Goal: Task Accomplishment & Management: Complete application form

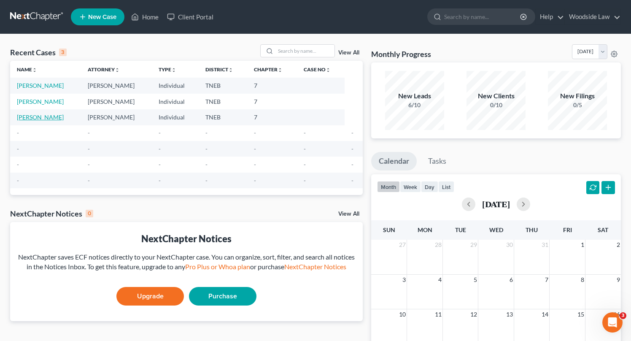
click at [46, 118] on link "[PERSON_NAME]" at bounding box center [40, 116] width 47 height 7
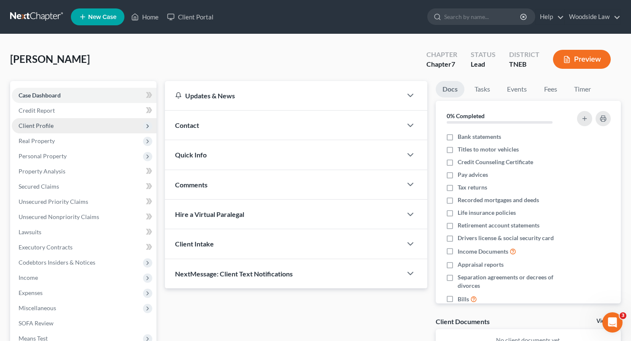
click at [45, 125] on span "Client Profile" at bounding box center [36, 125] width 35 height 7
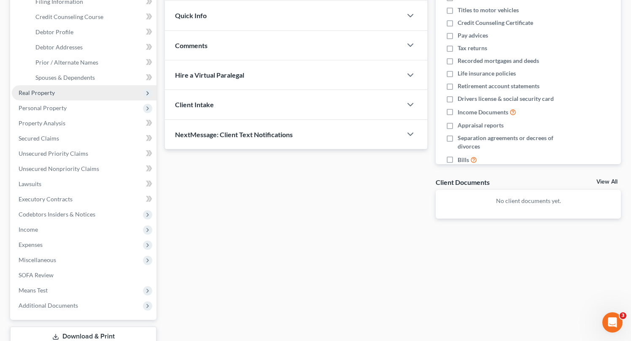
scroll to position [147, 0]
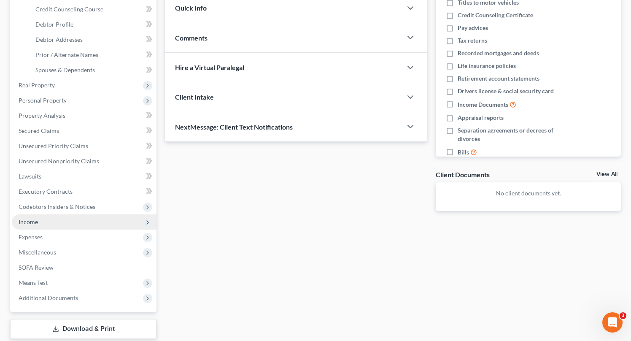
click at [38, 222] on span "Income" at bounding box center [84, 221] width 145 height 15
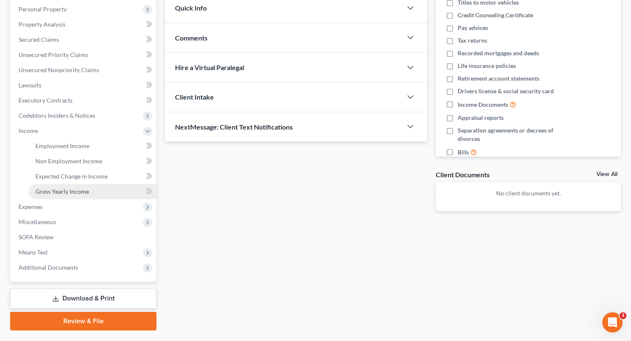
click at [65, 194] on span "Gross Yearly Income" at bounding box center [62, 191] width 54 height 7
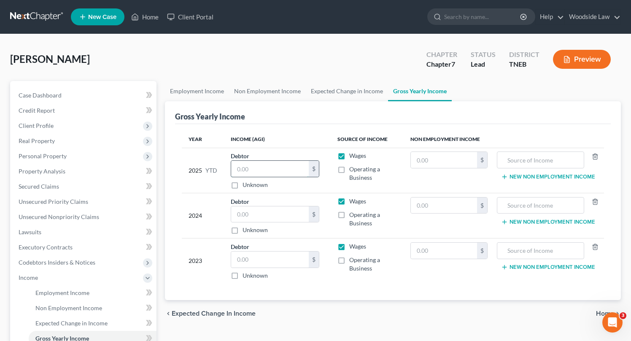
click at [257, 171] on input "text" at bounding box center [270, 169] width 78 height 16
type input "17,668"
click at [287, 212] on input "text" at bounding box center [270, 214] width 78 height 16
type input "35,563.00"
click at [257, 261] on input "text" at bounding box center [270, 259] width 78 height 16
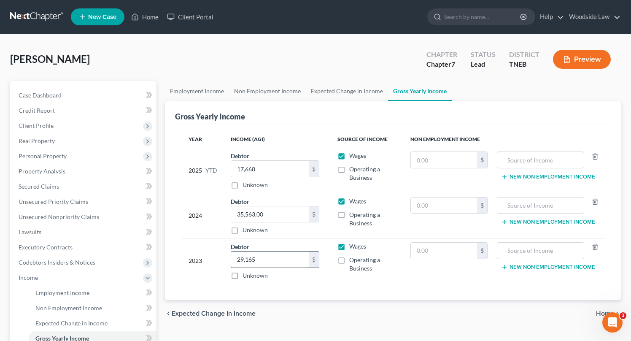
type input "29,165"
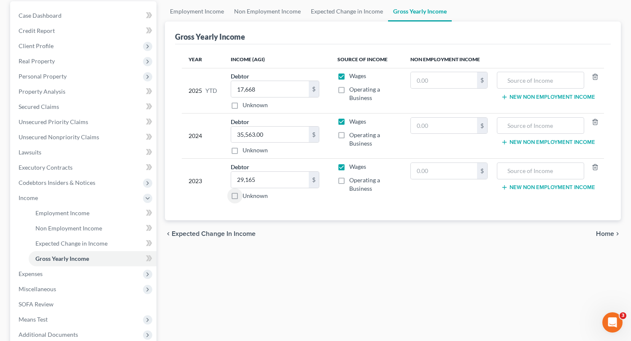
scroll to position [79, 0]
click at [605, 235] on span "Home" at bounding box center [605, 234] width 18 height 7
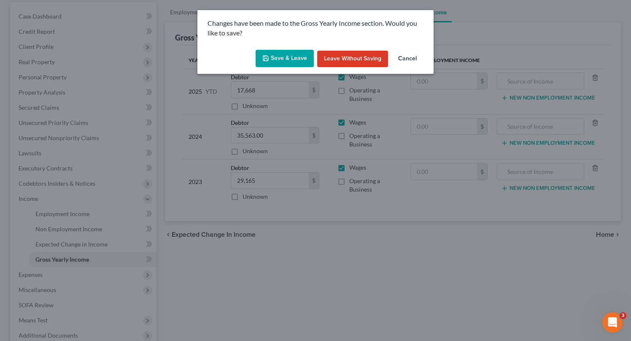
click at [293, 54] on button "Save & Leave" at bounding box center [285, 59] width 58 height 18
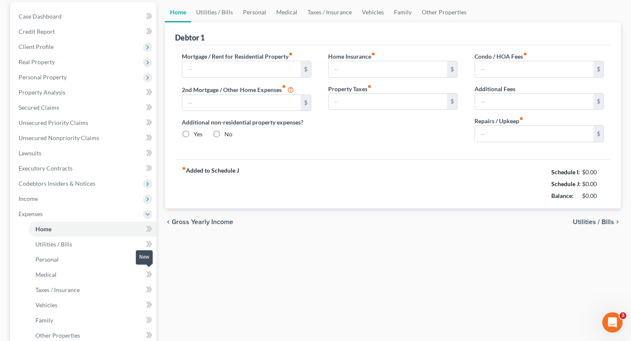
type input "0.00"
radio input "true"
type input "0.00"
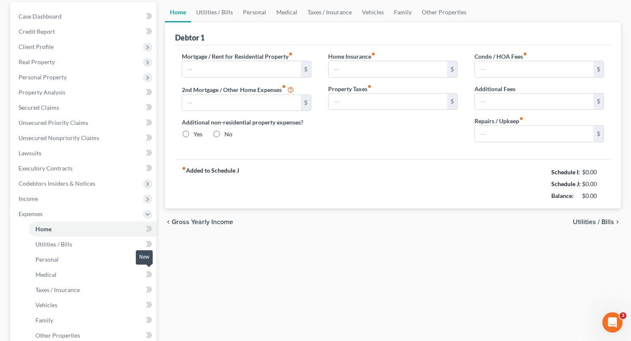
type input "0.00"
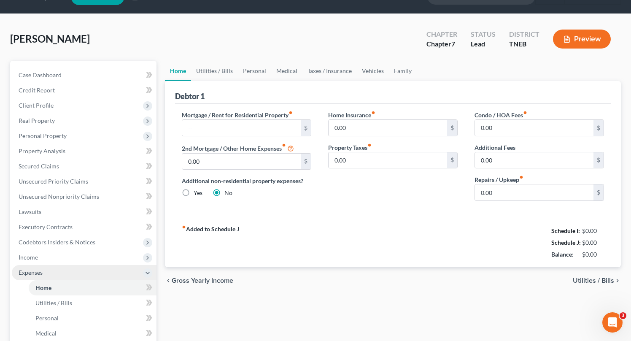
scroll to position [19, 0]
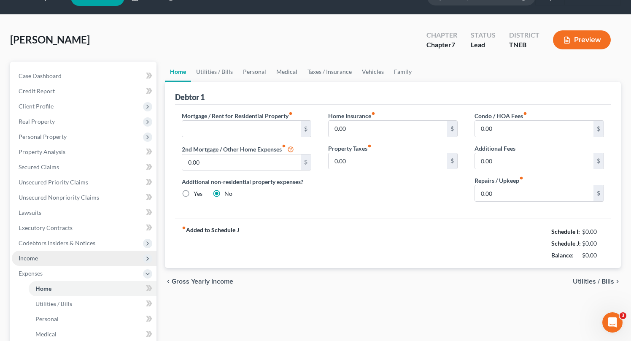
click at [46, 253] on span "Income" at bounding box center [84, 258] width 145 height 15
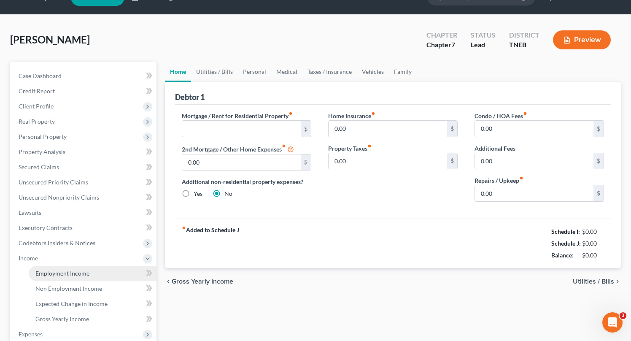
click at [69, 273] on span "Employment Income" at bounding box center [62, 273] width 54 height 7
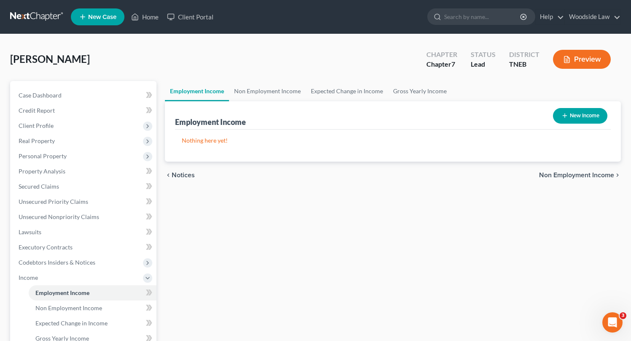
click at [586, 116] on button "New Income" at bounding box center [580, 116] width 54 height 16
select select "0"
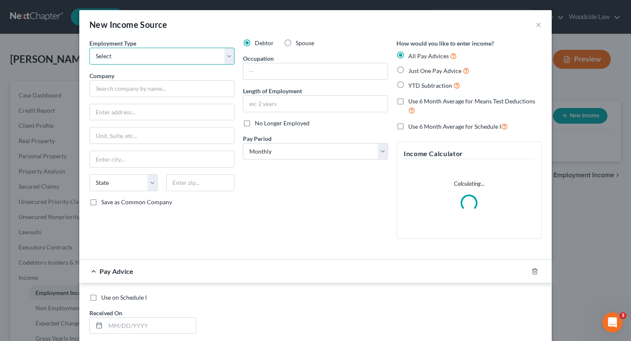
click at [180, 57] on select "Select Full or [DEMOGRAPHIC_DATA] Employment Self Employment" at bounding box center [161, 56] width 145 height 17
select select "0"
click at [89, 48] on select "Select Full or [DEMOGRAPHIC_DATA] Employment Self Employment" at bounding box center [161, 56] width 145 height 17
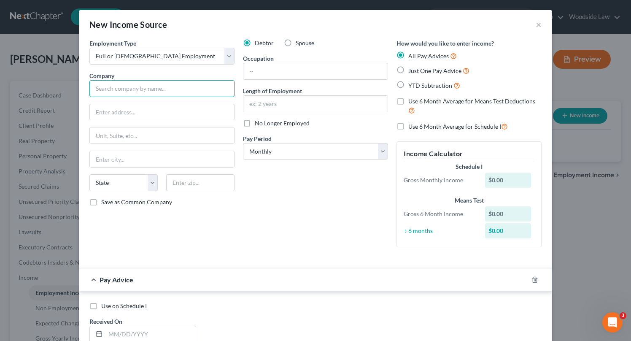
click at [179, 83] on input "text" at bounding box center [161, 88] width 145 height 17
type input "Real Time Staffing Services, LLC"
type input "1845 Satellite Blvd"
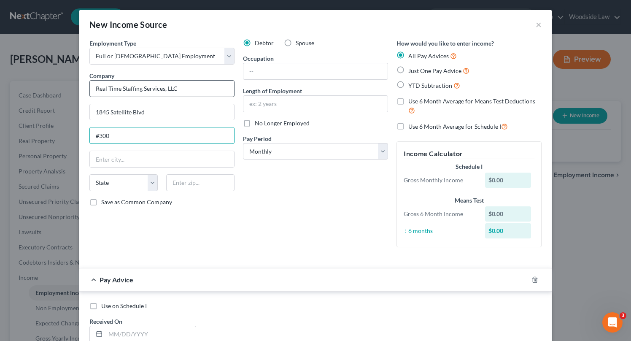
type input "#300"
type input "30097"
type input "Duluth"
select select "10"
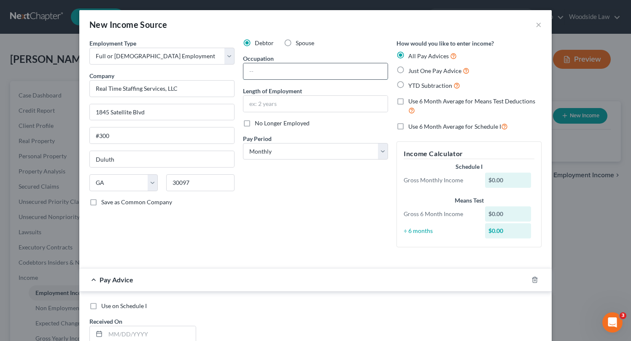
click at [317, 76] on input "text" at bounding box center [315, 71] width 144 height 16
click at [317, 76] on input "Pay" at bounding box center [315, 71] width 144 height 16
type input "Payment Poster"
type input "2 Months"
click at [408, 69] on label "Just One Pay Advice" at bounding box center [438, 71] width 61 height 10
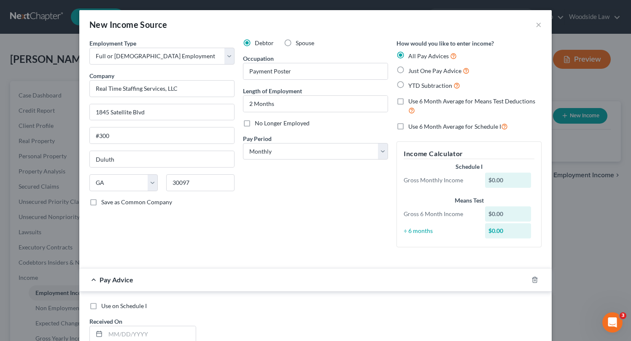
click at [412, 69] on input "Just One Pay Advice" at bounding box center [414, 68] width 5 height 5
radio input "true"
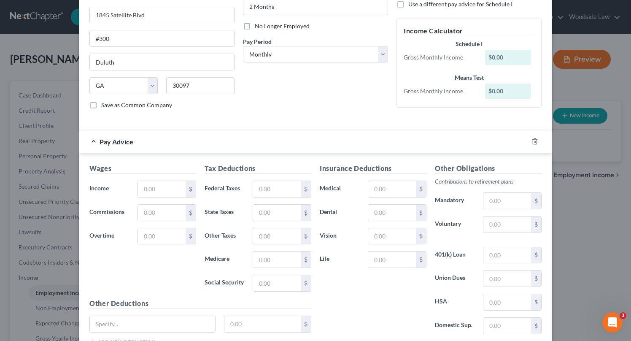
scroll to position [110, 0]
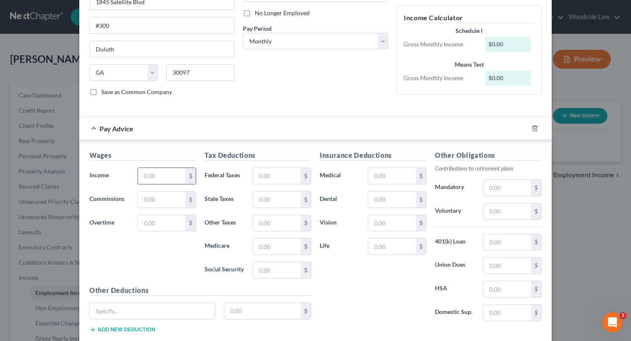
click at [171, 176] on input "text" at bounding box center [162, 176] width 48 height 16
type input "720.00"
click at [275, 175] on input "text" at bounding box center [277, 176] width 48 height 16
type input "1"
click at [273, 170] on input "56.01" at bounding box center [277, 176] width 48 height 16
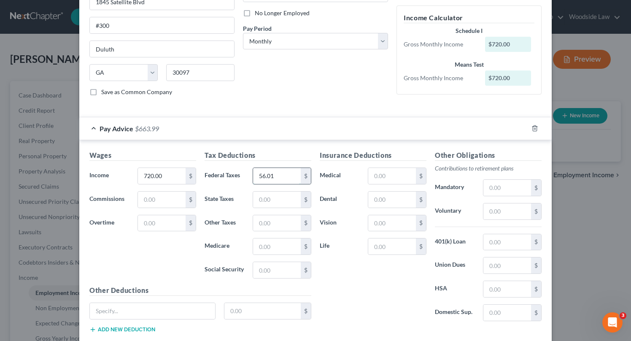
click at [273, 170] on input "56.01" at bounding box center [277, 176] width 48 height 16
type input "157.08"
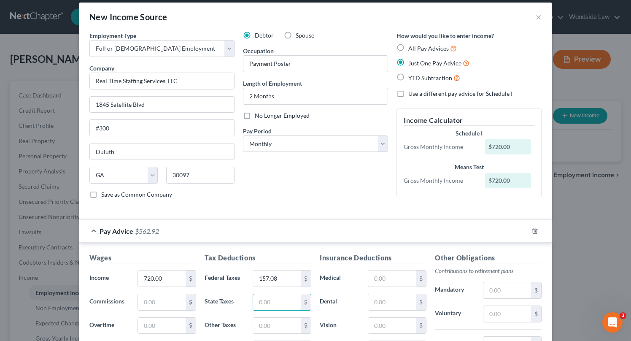
scroll to position [8, 0]
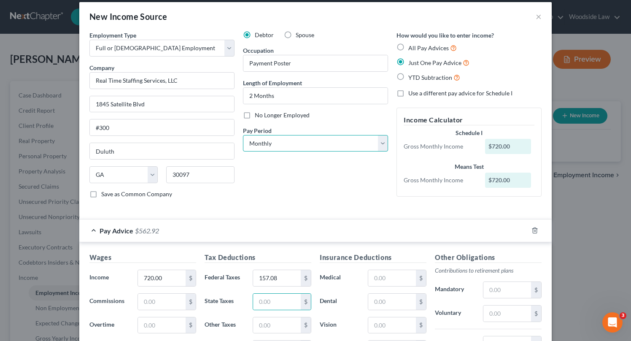
click at [305, 144] on select "Select Monthly Twice Monthly Every Other Week Weekly" at bounding box center [315, 143] width 145 height 17
select select "3"
click at [243, 135] on select "Select Monthly Twice Monthly Every Other Week Weekly" at bounding box center [315, 143] width 145 height 17
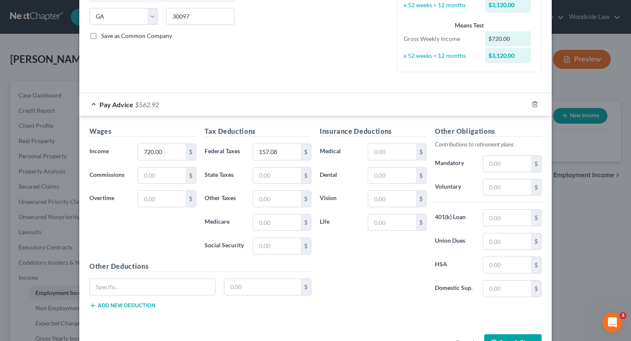
scroll to position [194, 0]
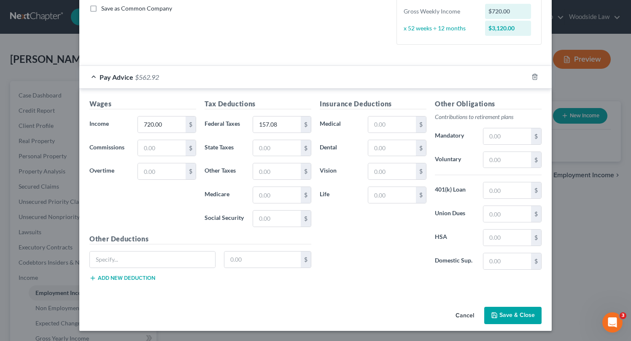
click at [513, 316] on button "Save & Close" at bounding box center [512, 316] width 57 height 18
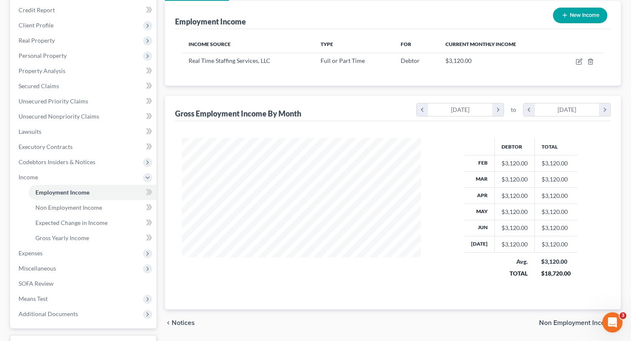
scroll to position [168, 0]
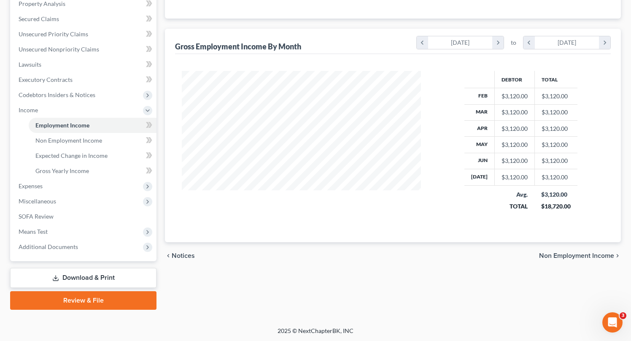
click at [565, 254] on span "Non Employment Income" at bounding box center [576, 255] width 75 height 7
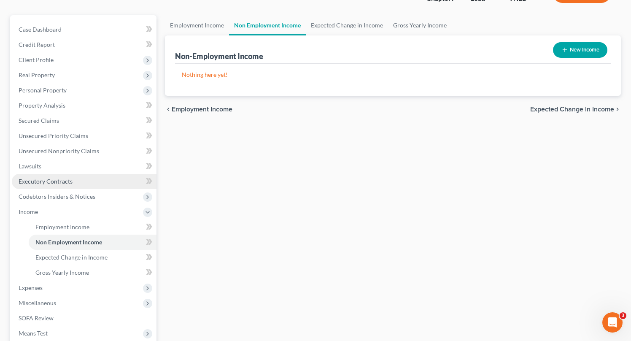
scroll to position [99, 0]
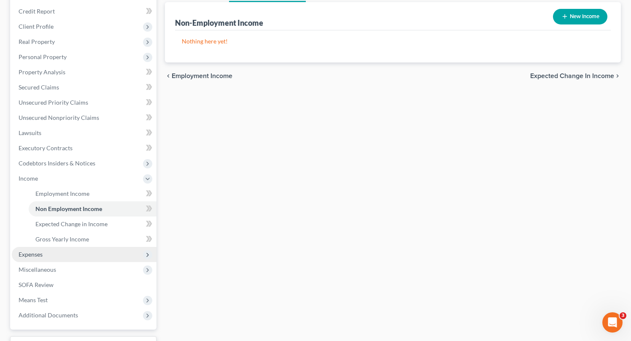
click at [50, 256] on span "Expenses" at bounding box center [84, 254] width 145 height 15
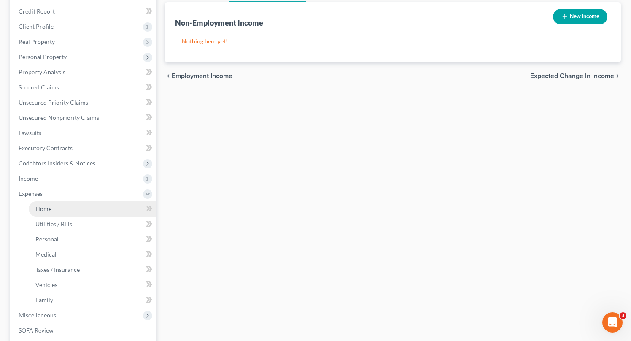
click at [55, 210] on link "Home" at bounding box center [93, 208] width 128 height 15
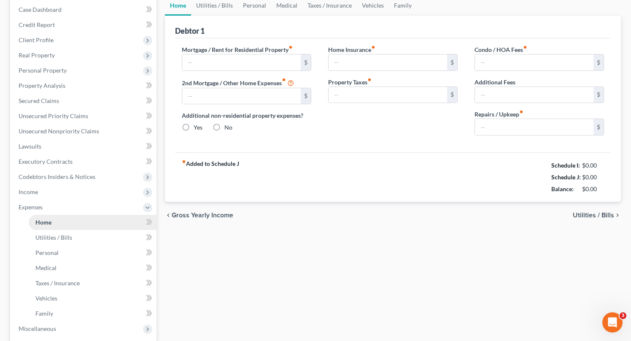
type input "0.00"
radio input "true"
type input "0.00"
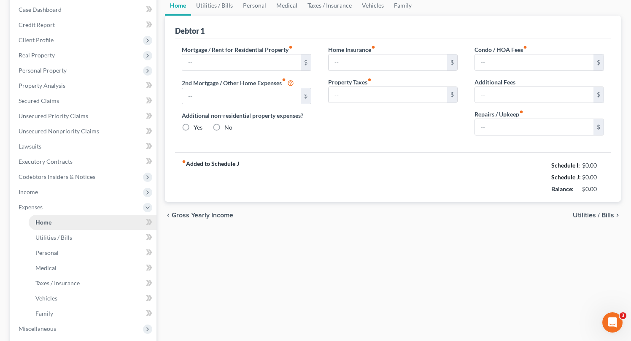
type input "0.00"
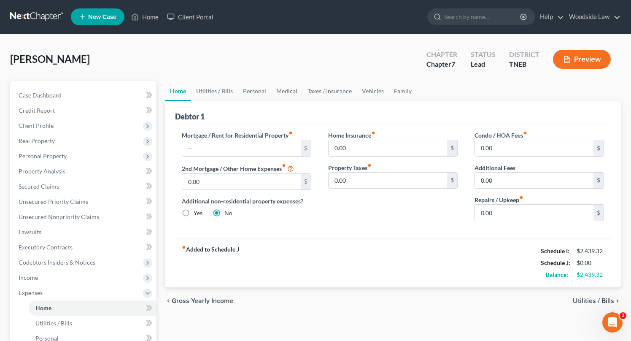
click at [590, 301] on span "Utilities / Bills" at bounding box center [593, 300] width 41 height 7
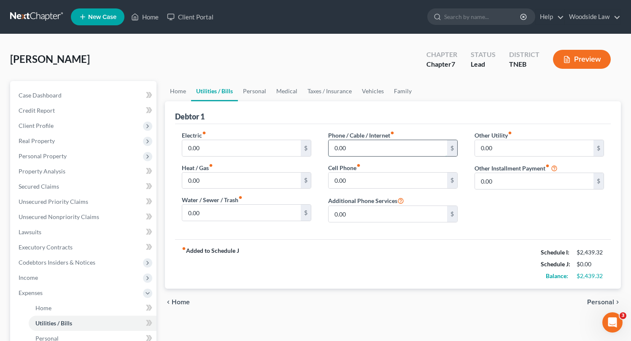
click at [359, 143] on input "0.00" at bounding box center [388, 148] width 119 height 16
type input "100"
type input "300"
click at [603, 303] on span "Personal" at bounding box center [600, 302] width 27 height 7
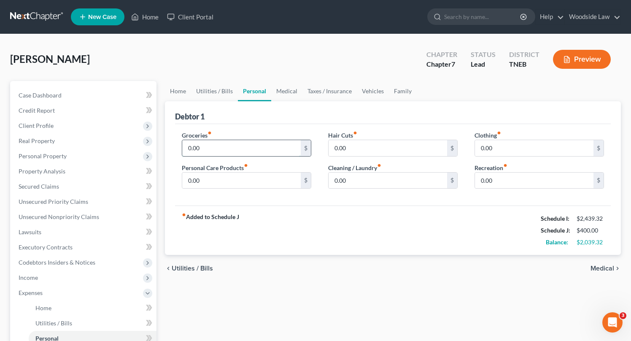
click at [207, 143] on input "0.00" at bounding box center [241, 148] width 119 height 16
type input "500"
type input "100"
type input "75"
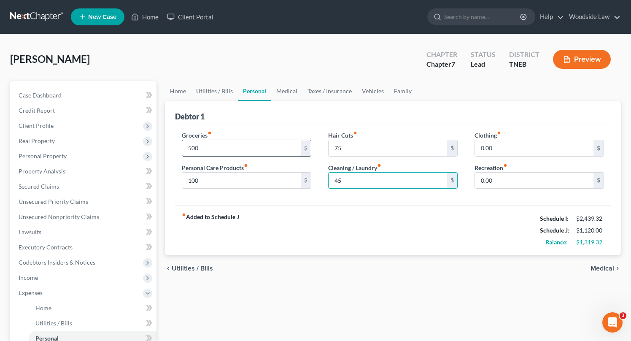
type input "45"
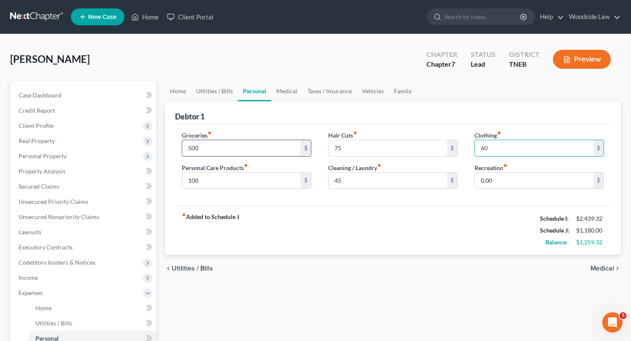
type input "60"
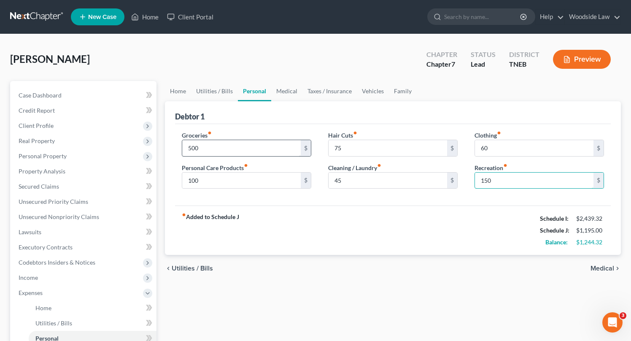
type input "150"
click at [600, 270] on span "Medical" at bounding box center [603, 268] width 24 height 7
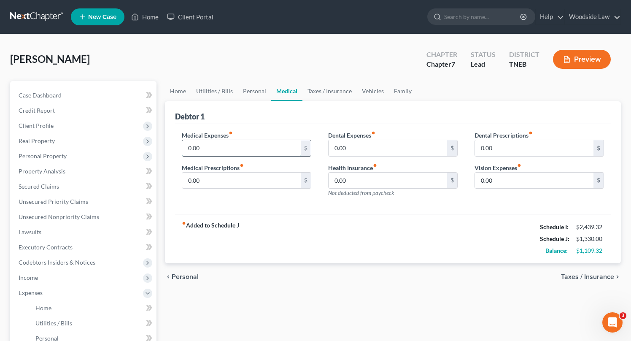
click at [281, 150] on input "0.00" at bounding box center [241, 148] width 119 height 16
click at [243, 153] on input "100" at bounding box center [241, 148] width 119 height 16
type input "125"
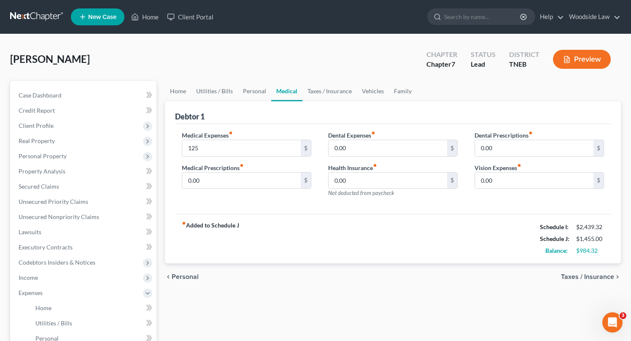
click at [595, 276] on span "Taxes / Insurance" at bounding box center [587, 276] width 53 height 7
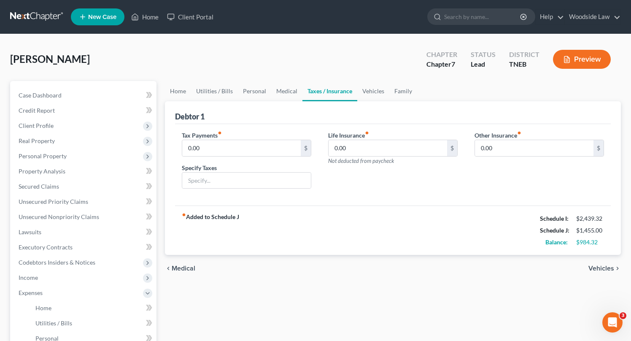
click at [598, 267] on span "Vehicles" at bounding box center [602, 268] width 26 height 7
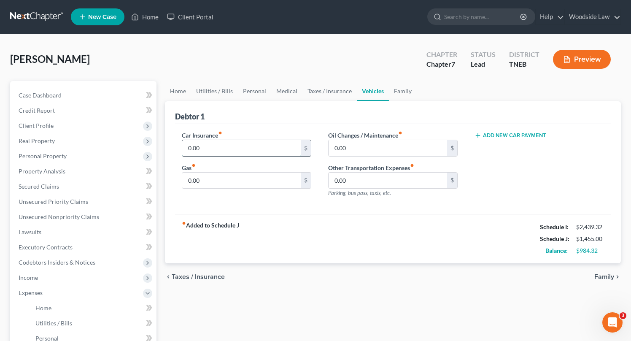
click at [243, 148] on input "0.00" at bounding box center [241, 148] width 119 height 16
type input "94.86"
type input "80"
type input "125"
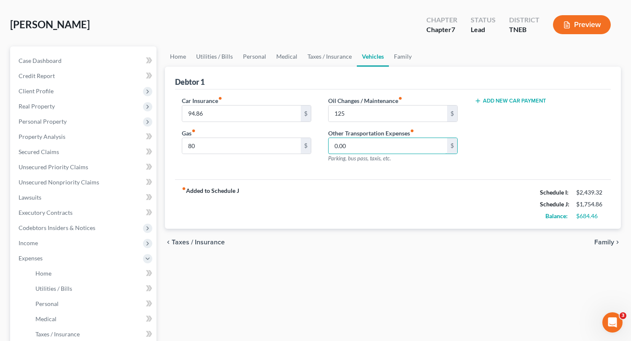
scroll to position [35, 0]
click at [600, 243] on span "Family" at bounding box center [604, 241] width 20 height 7
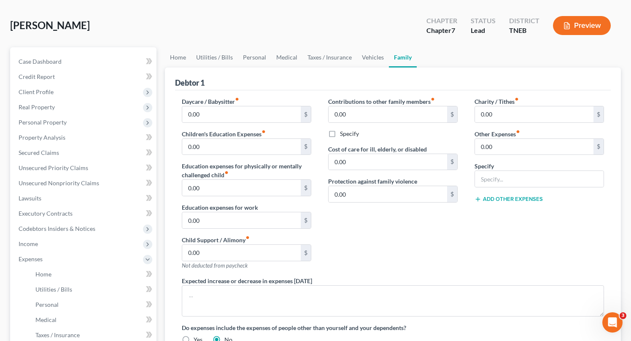
scroll to position [35, 0]
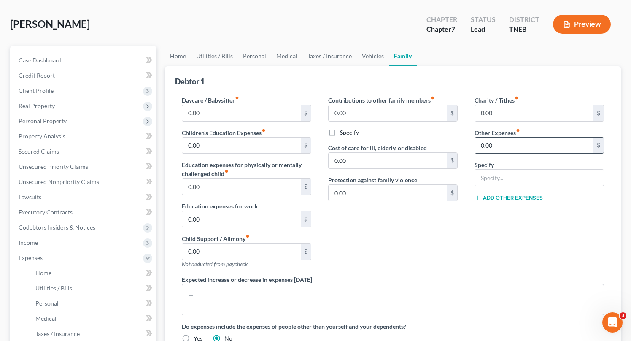
click at [528, 140] on input "0.00" at bounding box center [534, 146] width 119 height 16
type input "125"
type input "Pet expenses"
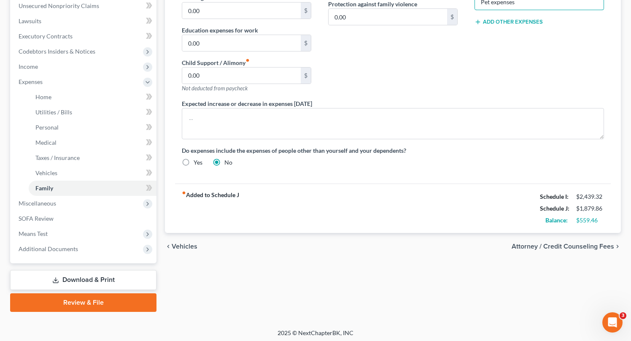
scroll to position [213, 0]
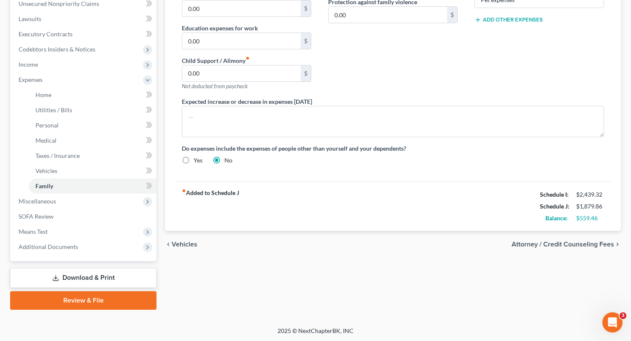
click at [554, 245] on span "Attorney / Credit Counseling Fees" at bounding box center [563, 244] width 103 height 7
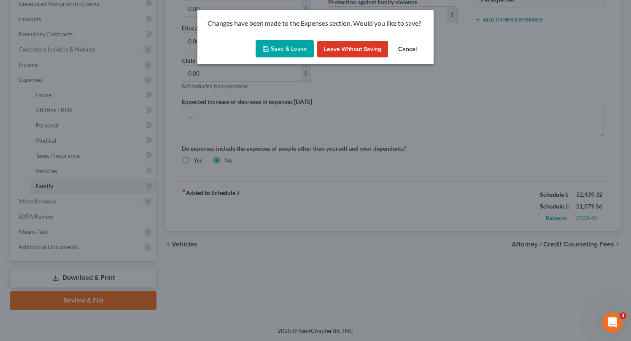
click at [282, 51] on button "Save & Leave" at bounding box center [285, 49] width 58 height 18
type input "125.00"
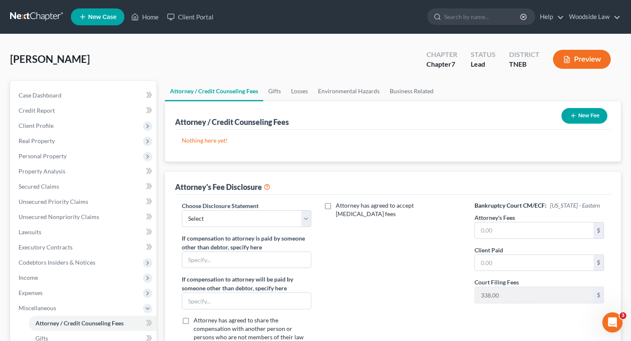
click at [594, 115] on button "New Fee" at bounding box center [585, 116] width 46 height 16
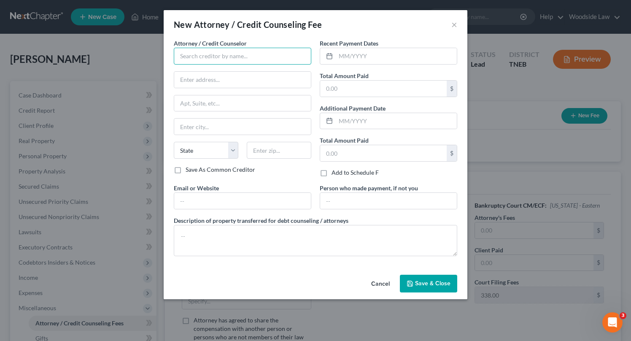
click at [232, 58] on input "text" at bounding box center [243, 56] width 138 height 17
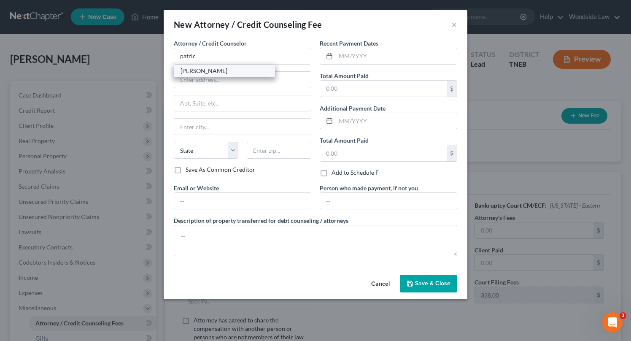
click at [230, 69] on div "[PERSON_NAME]" at bounding box center [225, 71] width 88 height 8
type input "[PERSON_NAME]"
type input "[STREET_ADDRESS]"
type input "Suite 504"
type input "[GEOGRAPHIC_DATA]"
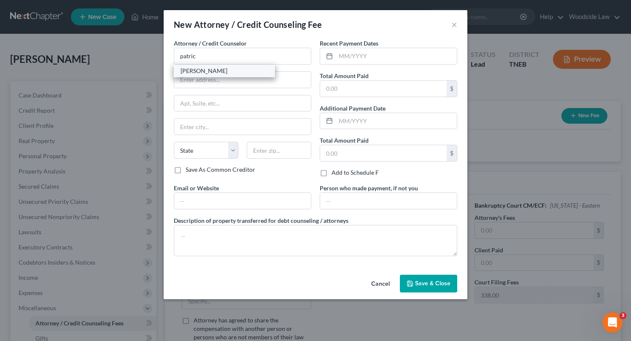
select select "44"
type input "37922"
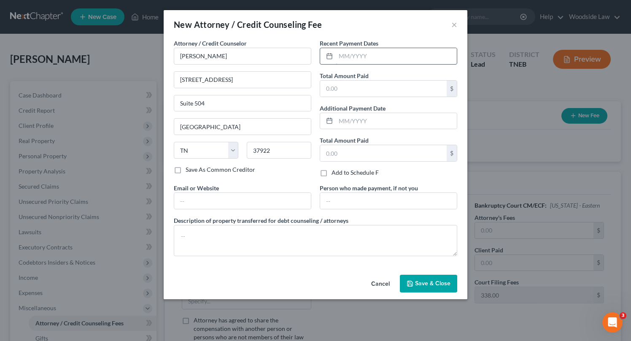
click at [411, 59] on input "text" at bounding box center [396, 56] width 121 height 16
type input "08/2025"
click at [404, 85] on input "text" at bounding box center [383, 89] width 127 height 16
type input "1,200.00"
click at [259, 190] on div "Email or Website" at bounding box center [243, 197] width 146 height 26
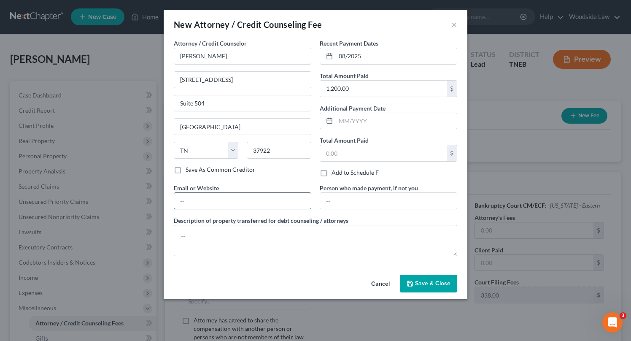
click at [262, 200] on input "text" at bounding box center [242, 201] width 137 height 16
type input "[EMAIL_ADDRESS][DOMAIN_NAME]"
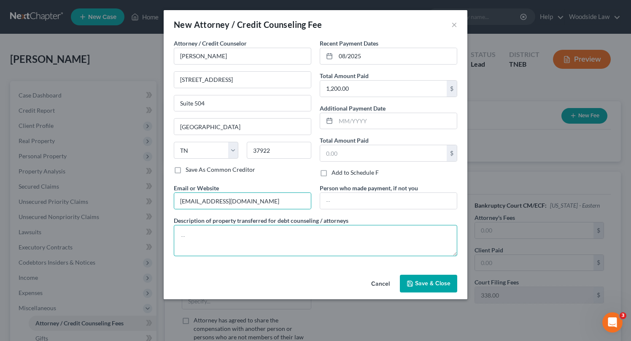
click at [265, 243] on textarea at bounding box center [316, 240] width 284 height 31
type textarea "Attorney Fees"
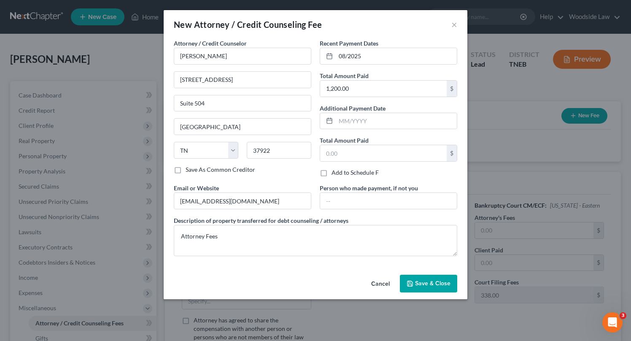
click at [425, 284] on span "Save & Close" at bounding box center [432, 283] width 35 height 7
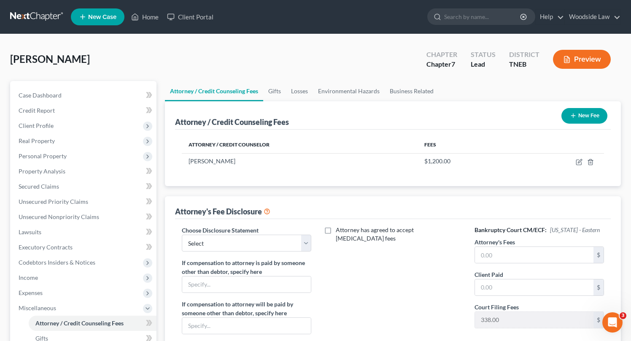
click at [597, 114] on button "New Fee" at bounding box center [585, 116] width 46 height 16
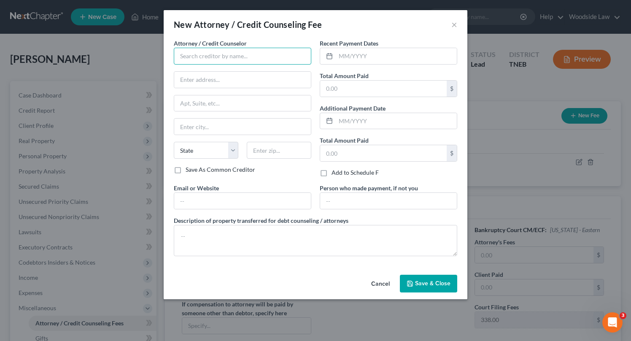
click at [217, 52] on input "text" at bounding box center [243, 56] width 138 height 17
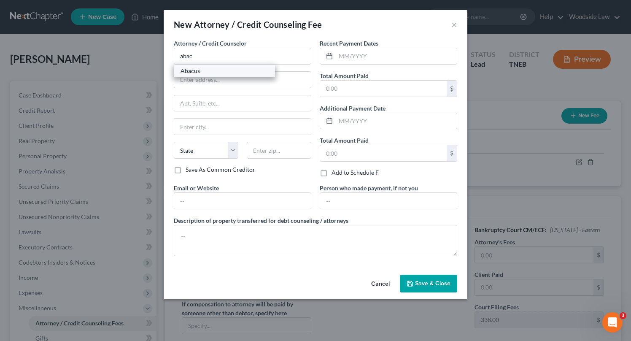
click at [219, 73] on div "Abacus" at bounding box center [225, 71] width 88 height 8
type input "Abacus"
type input "[STREET_ADDRESS]"
type input "Encino"
select select "4"
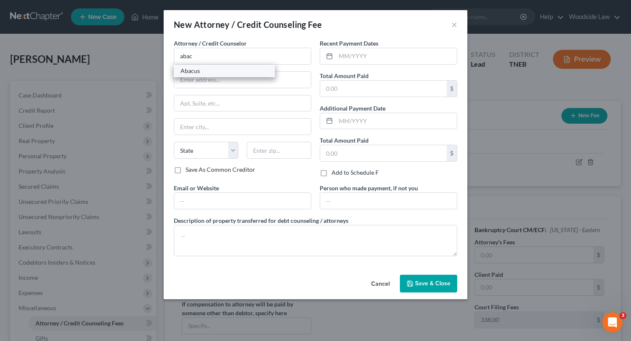
type input "91436"
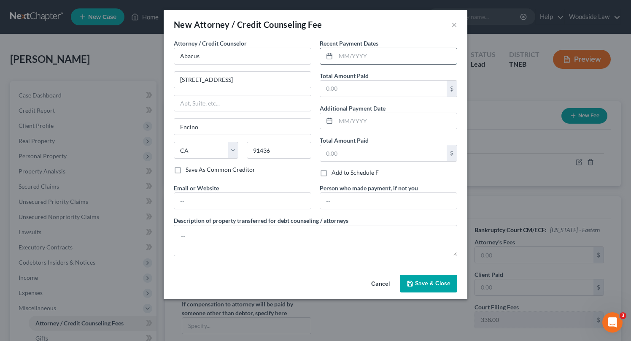
click at [360, 55] on input "text" at bounding box center [396, 56] width 121 height 16
type input "08/2025"
click at [370, 89] on input "text" at bounding box center [383, 89] width 127 height 16
type input "25.00"
click at [246, 198] on input "text" at bounding box center [242, 201] width 137 height 16
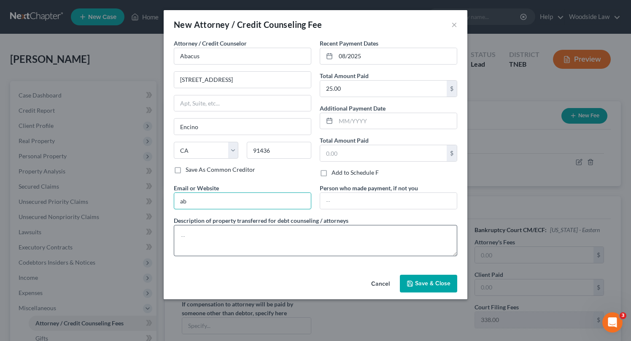
type input "[DOMAIN_NAME]"
click at [240, 232] on textarea at bounding box center [316, 240] width 284 height 31
type textarea "Credit Counseling"
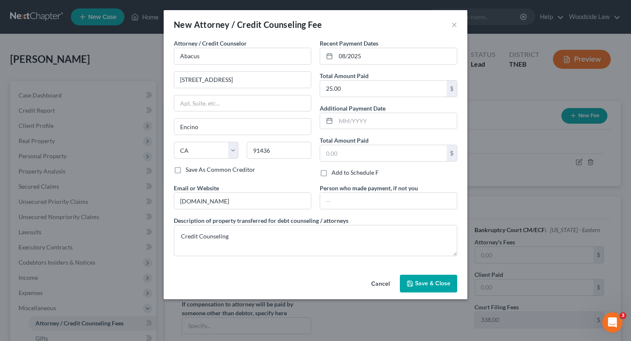
click at [426, 288] on button "Save & Close" at bounding box center [428, 284] width 57 height 18
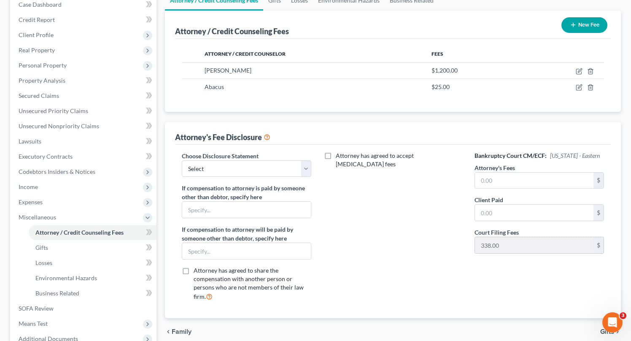
scroll to position [183, 0]
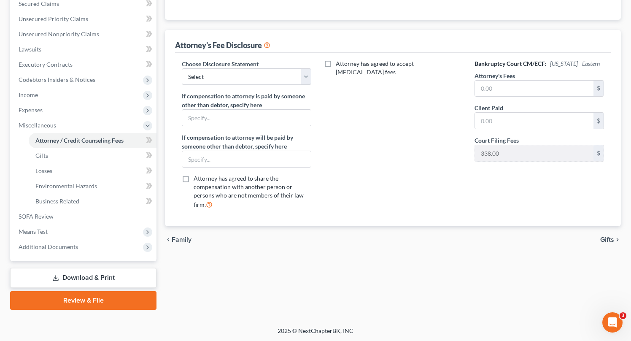
click at [611, 238] on span "Gifts" at bounding box center [607, 239] width 14 height 7
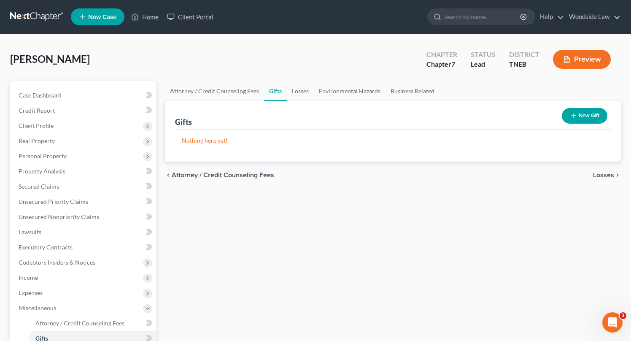
click at [603, 174] on span "Losses" at bounding box center [603, 175] width 21 height 7
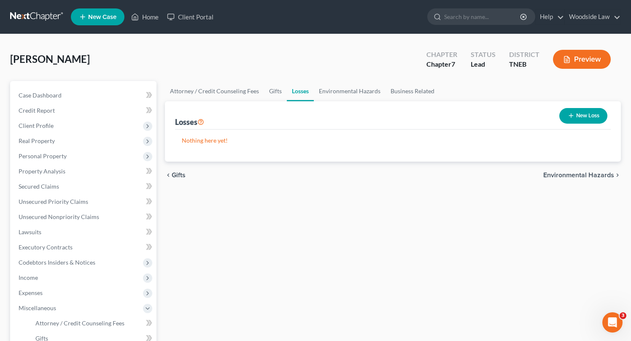
click at [603, 174] on span "Environmental Hazards" at bounding box center [578, 175] width 71 height 7
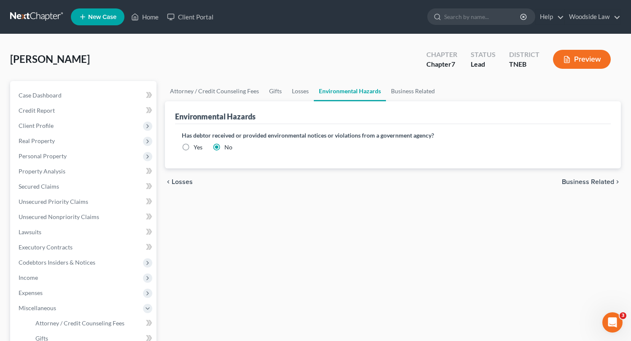
click at [603, 184] on span "Business Related" at bounding box center [588, 181] width 52 height 7
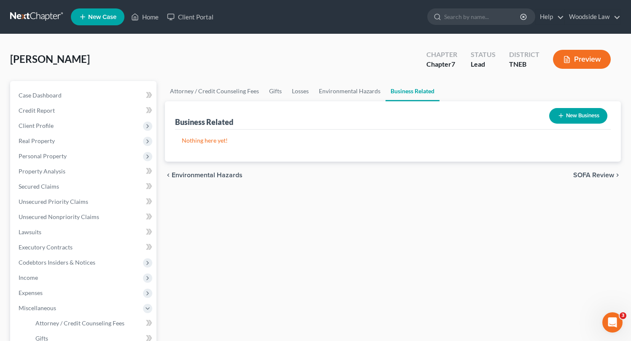
click at [597, 174] on span "SOFA Review" at bounding box center [593, 175] width 41 height 7
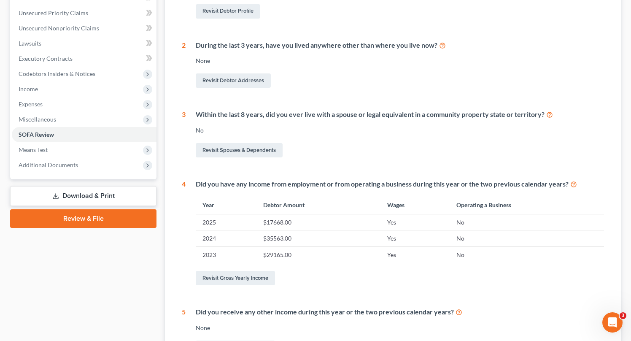
scroll to position [293, 0]
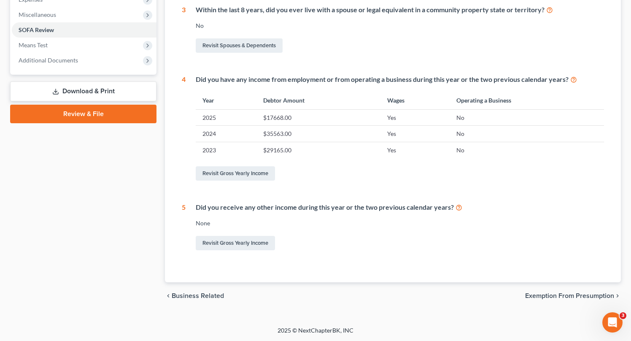
click at [582, 294] on span "Exemption from Presumption" at bounding box center [569, 295] width 89 height 7
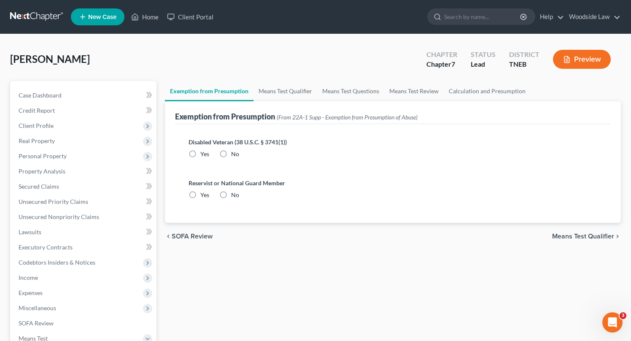
click at [231, 154] on label "No" at bounding box center [235, 154] width 8 height 8
click at [235, 154] on input "No" at bounding box center [237, 152] width 5 height 5
radio input "true"
click at [231, 194] on label "No" at bounding box center [235, 195] width 8 height 8
click at [235, 194] on input "No" at bounding box center [237, 193] width 5 height 5
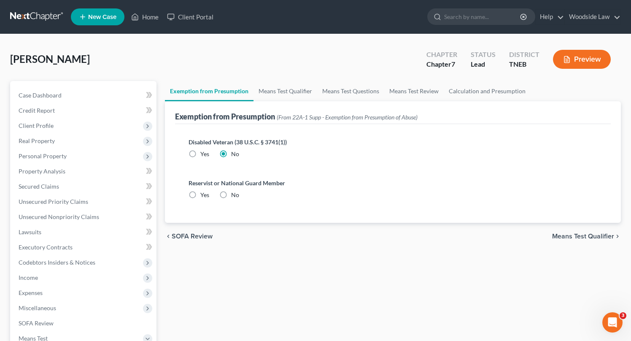
radio input "true"
click at [584, 234] on span "Means Test Qualifier" at bounding box center [583, 236] width 62 height 7
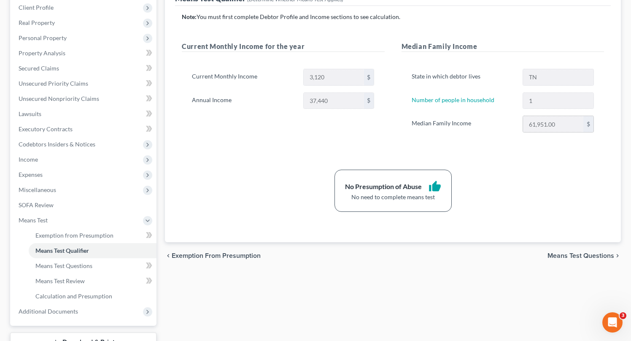
scroll to position [183, 0]
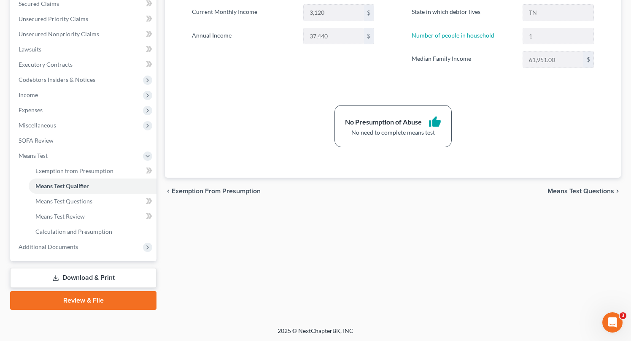
click at [580, 189] on span "Means Test Questions" at bounding box center [581, 191] width 67 height 7
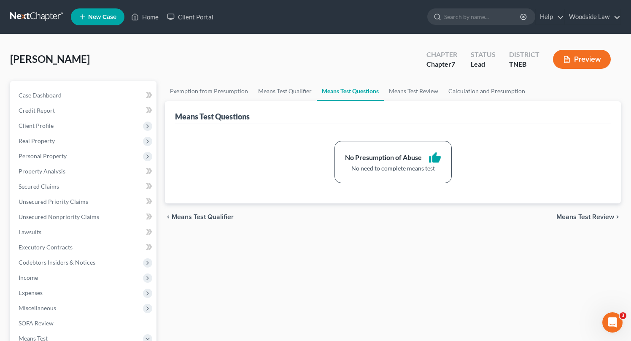
click at [588, 219] on span "Means Test Review" at bounding box center [586, 216] width 58 height 7
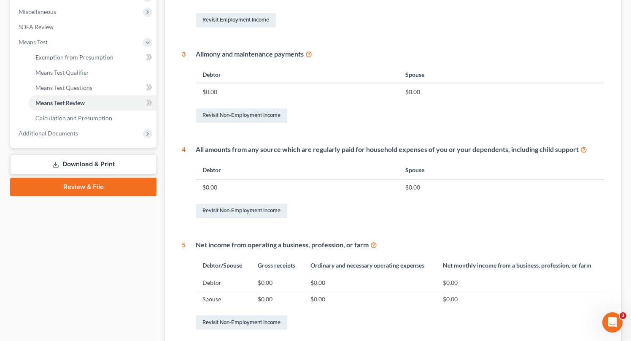
scroll to position [376, 0]
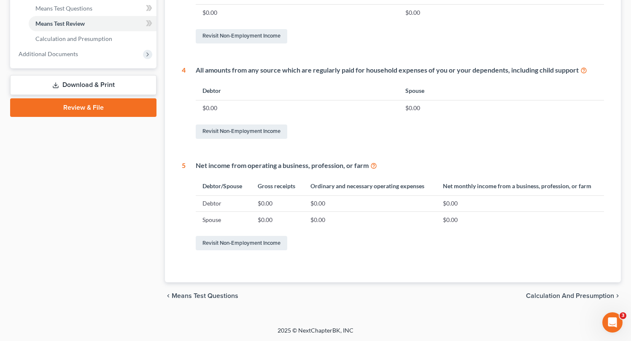
click at [594, 295] on span "Calculation and Presumption" at bounding box center [570, 295] width 88 height 7
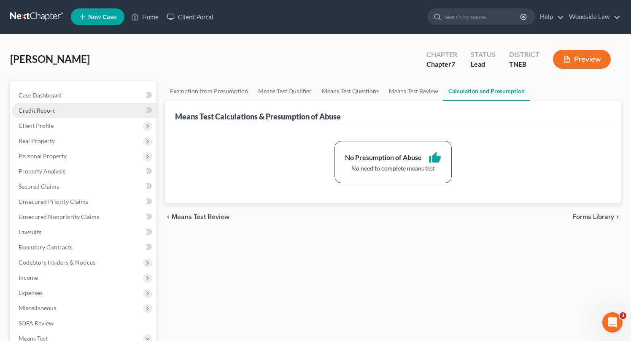
click at [46, 118] on span "Client Profile" at bounding box center [84, 125] width 145 height 15
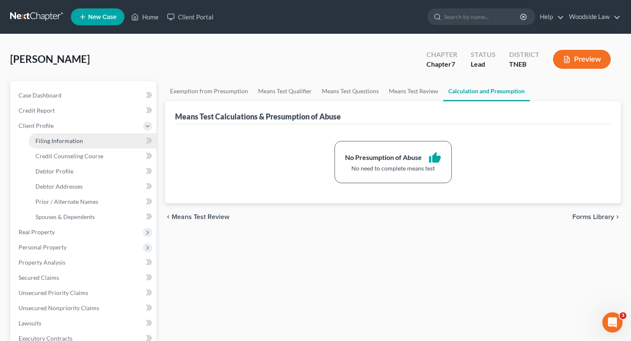
click at [72, 136] on link "Filing Information" at bounding box center [93, 140] width 128 height 15
select select "1"
select select "0"
select select "44"
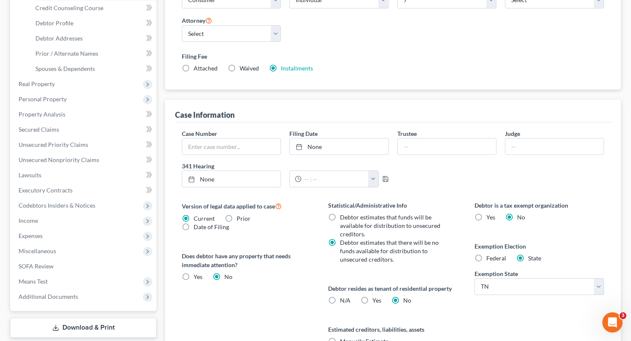
scroll to position [240, 0]
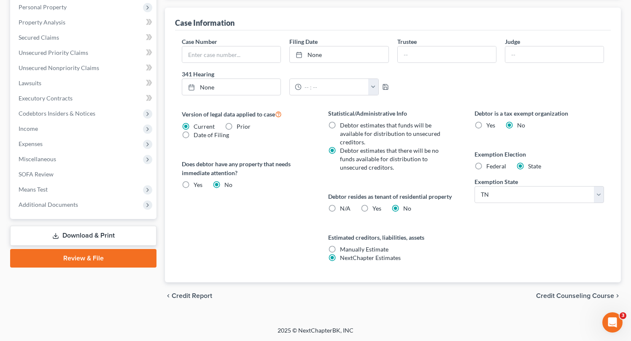
click at [586, 298] on span "Credit Counseling Course" at bounding box center [575, 295] width 78 height 7
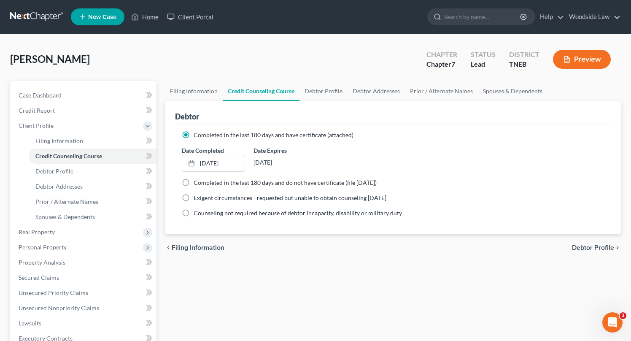
click at [593, 248] on span "Debtor Profile" at bounding box center [593, 247] width 42 height 7
select select "3"
select select "0"
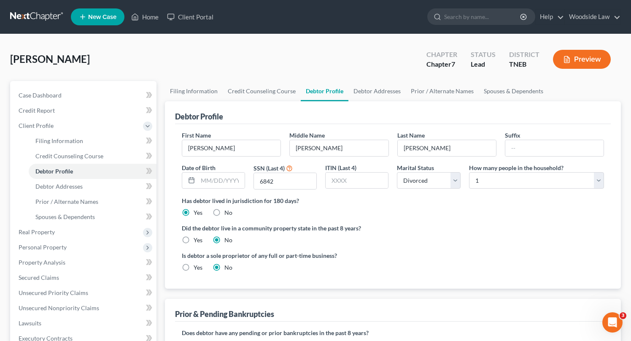
click at [592, 247] on ng-include "First Name [PERSON_NAME] Middle Name [PERSON_NAME] Last Name [PERSON_NAME] Date…" at bounding box center [393, 205] width 422 height 148
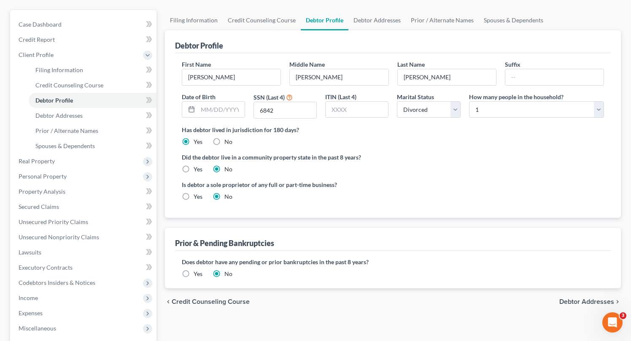
scroll to position [72, 0]
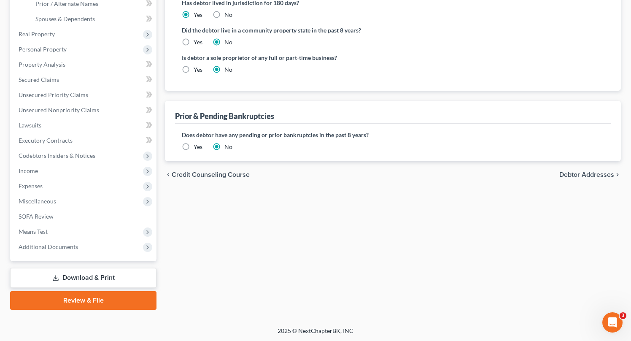
click at [586, 173] on span "Debtor Addresses" at bounding box center [586, 174] width 55 height 7
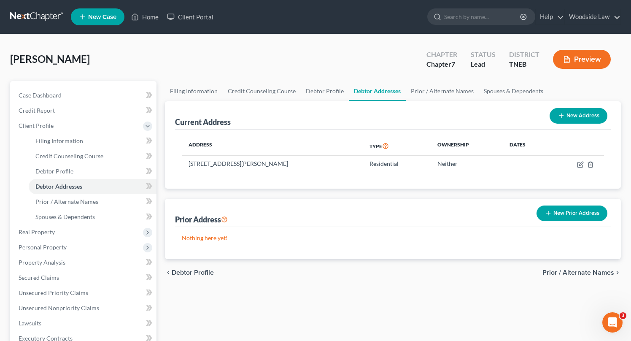
click at [578, 210] on button "New Prior Address" at bounding box center [572, 213] width 71 height 16
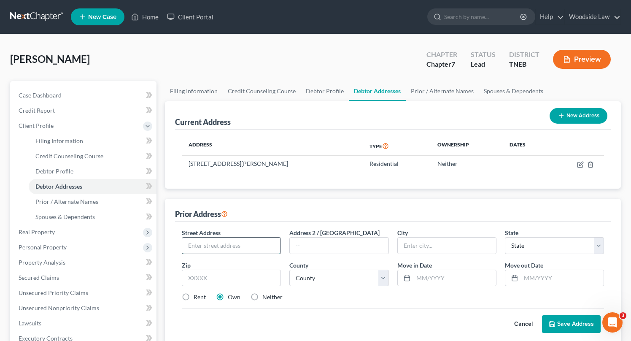
click at [238, 246] on input "text" at bounding box center [231, 246] width 98 height 16
type input "[STREET_ADDRESS]"
type input "Apt 1123"
type input "37876"
type input "Sevierville"
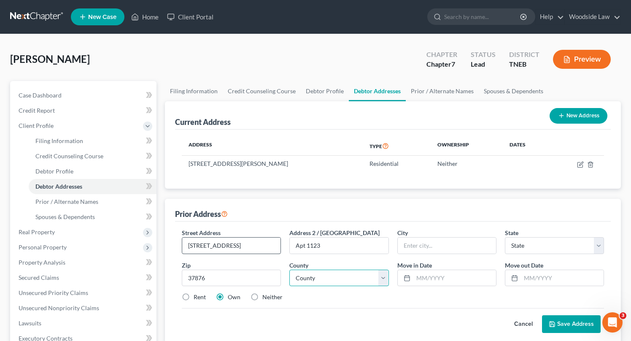
select select "44"
select select "77"
type input "07/2019"
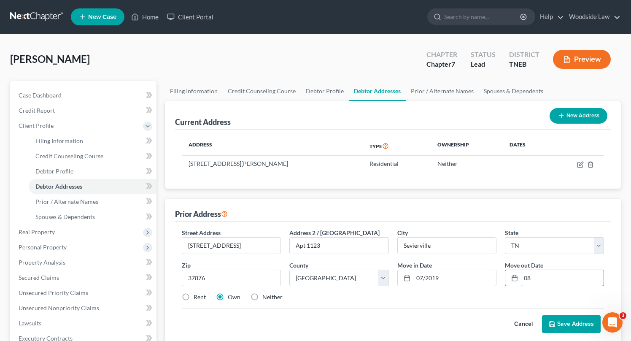
type input "08/2024"
click at [194, 297] on label "Rent" at bounding box center [200, 297] width 12 height 8
click at [197, 297] on input "Rent" at bounding box center [199, 295] width 5 height 5
radio input "true"
click at [575, 319] on button "Save Address" at bounding box center [571, 324] width 59 height 18
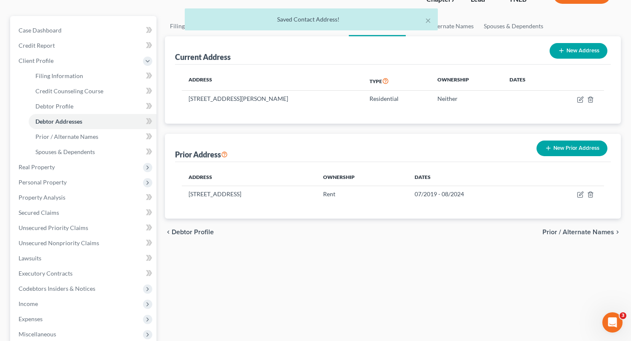
scroll to position [58, 0]
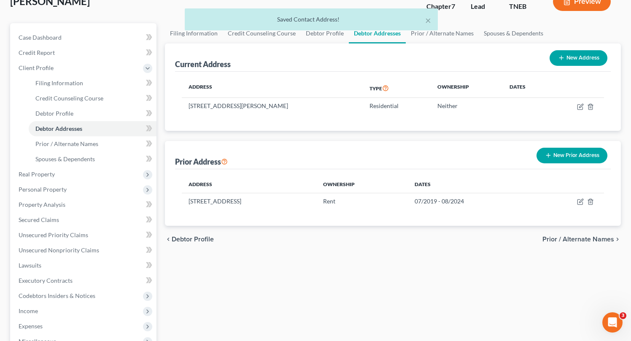
click at [584, 238] on span "Prior / Alternate Names" at bounding box center [579, 239] width 72 height 7
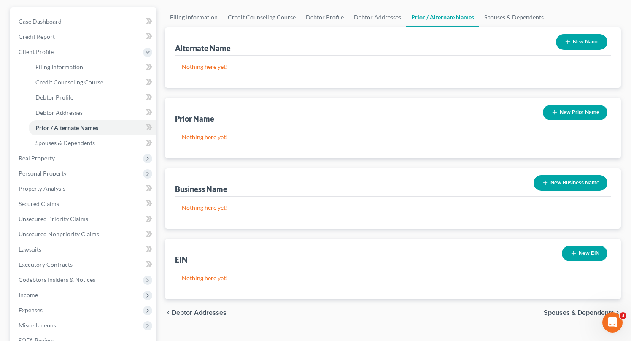
scroll to position [73, 0]
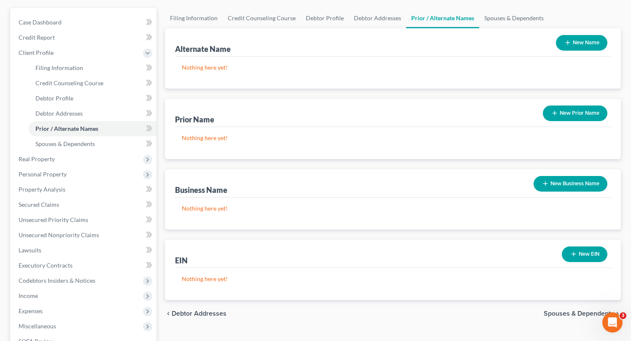
click at [572, 108] on button "New Prior Name" at bounding box center [575, 113] width 65 height 16
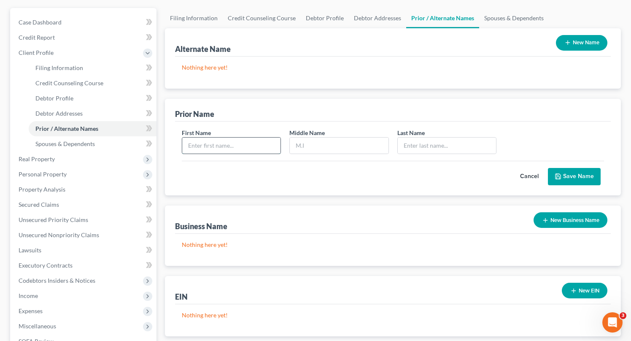
click at [235, 150] on input "text" at bounding box center [231, 146] width 98 height 16
type input "[PERSON_NAME]"
type input "S"
click at [235, 150] on input "Jessicah" at bounding box center [231, 146] width 98 height 16
type input "[PERSON_NAME]"
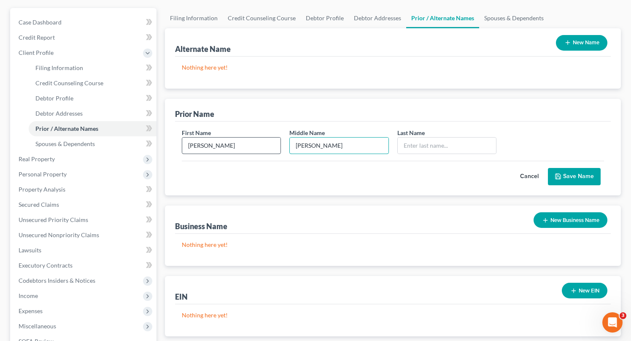
type input "[PERSON_NAME]"
click at [588, 179] on button "Save Name" at bounding box center [574, 177] width 53 height 18
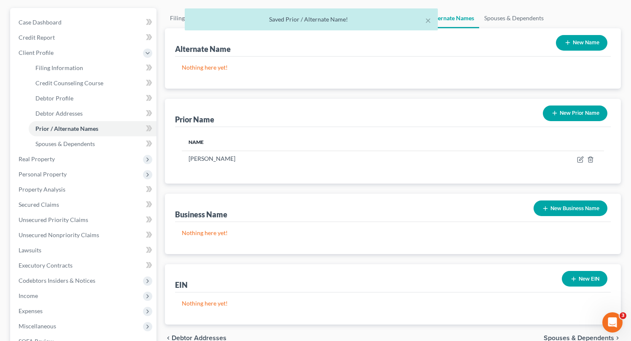
click at [579, 115] on button "New Prior Name" at bounding box center [575, 113] width 65 height 16
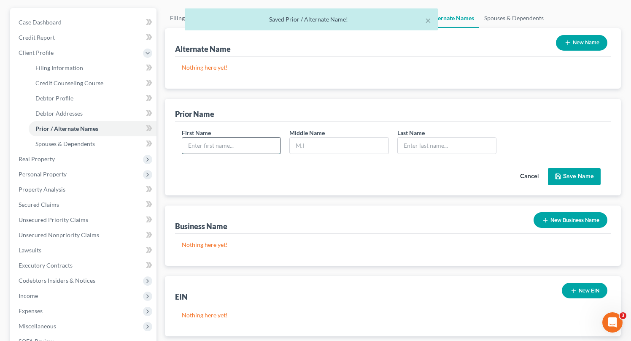
click at [265, 139] on input "text" at bounding box center [231, 146] width 98 height 16
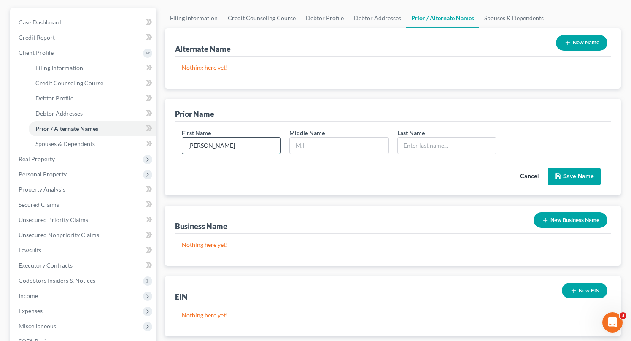
type input "[PERSON_NAME]"
click at [592, 179] on button "Save Name" at bounding box center [574, 177] width 53 height 18
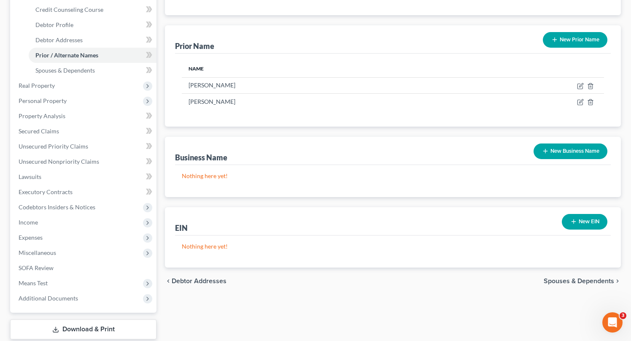
scroll to position [198, 0]
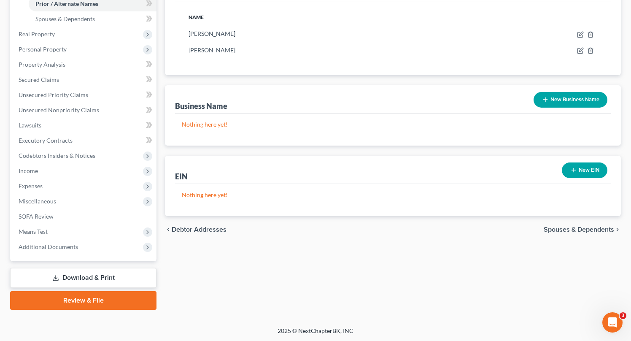
click at [367, 238] on div "chevron_left Debtor Addresses Spouses & Dependents chevron_right" at bounding box center [393, 229] width 456 height 27
click at [587, 228] on span "Spouses & Dependents" at bounding box center [579, 229] width 70 height 7
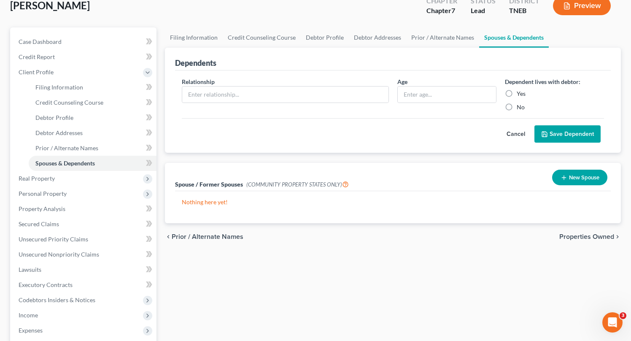
click at [589, 234] on span "Properties Owned" at bounding box center [586, 236] width 55 height 7
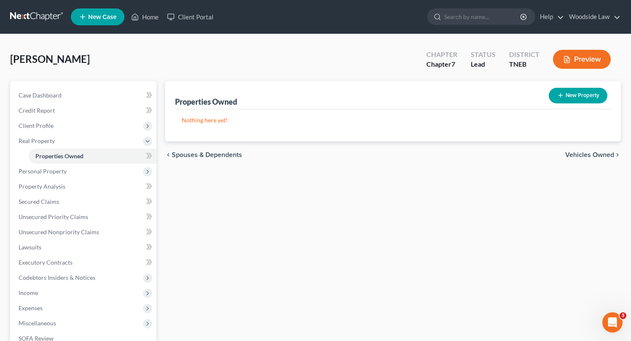
click at [600, 151] on span "Vehicles Owned" at bounding box center [589, 154] width 49 height 7
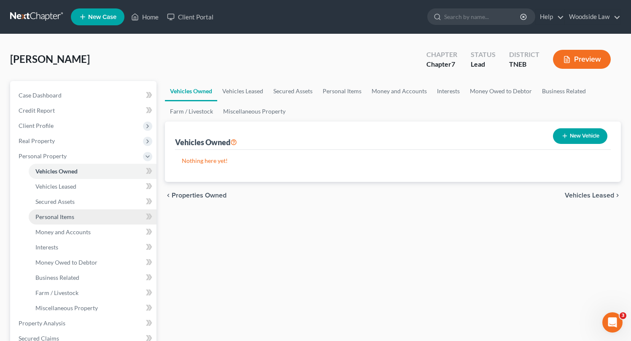
click at [66, 212] on link "Personal Items" at bounding box center [93, 216] width 128 height 15
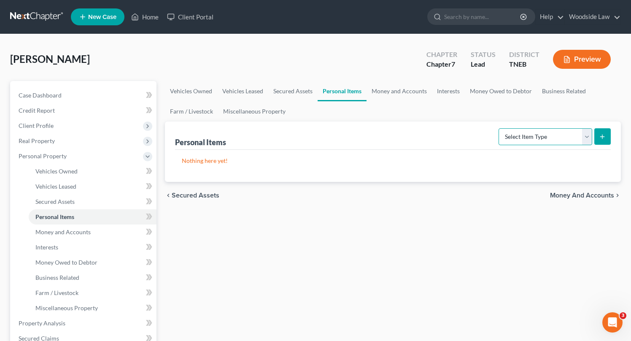
click at [578, 135] on select "Select Item Type Clothing Collectibles Of Value Electronics Firearms Household …" at bounding box center [546, 136] width 94 height 17
click at [573, 135] on select "Select Item Type Clothing Collectibles Of Value Electronics Firearms Household …" at bounding box center [546, 136] width 94 height 17
select select "clothing"
click at [500, 128] on select "Select Item Type Clothing Collectibles Of Value Electronics Firearms Household …" at bounding box center [546, 136] width 94 height 17
click at [608, 135] on button "submit" at bounding box center [602, 136] width 16 height 16
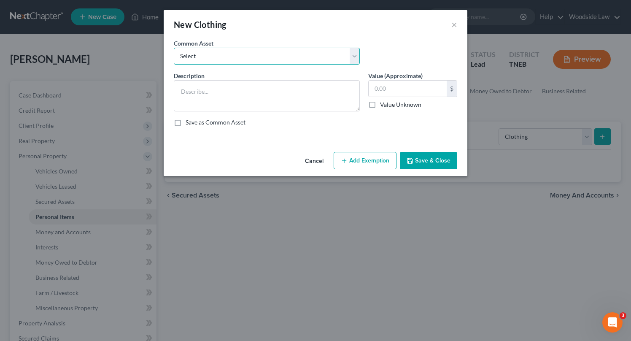
click at [262, 56] on select "Select Clothing" at bounding box center [267, 56] width 186 height 17
select select "0"
click at [174, 48] on select "Select Clothing" at bounding box center [267, 56] width 186 height 17
type textarea "Clothing"
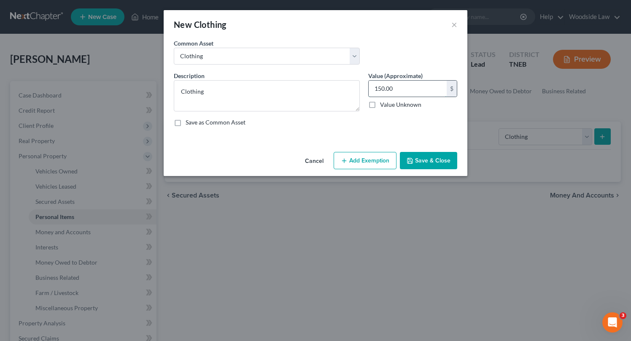
click at [409, 89] on input "150.00" at bounding box center [408, 89] width 78 height 16
type input "300"
click at [366, 167] on button "Add Exemption" at bounding box center [365, 161] width 63 height 18
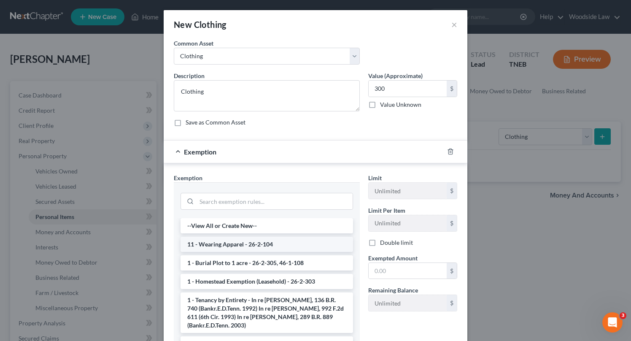
click at [263, 244] on li "11 - Wearing Apparel - 26-2-104" at bounding box center [267, 244] width 173 height 15
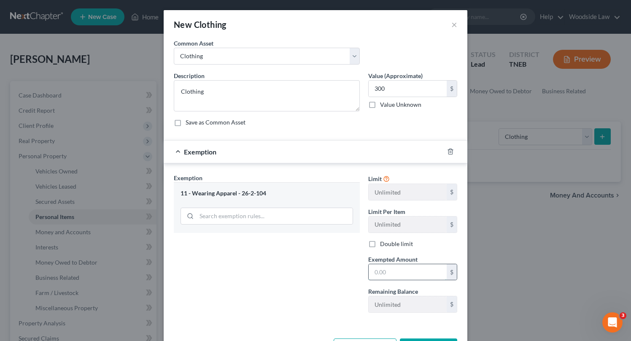
click at [416, 274] on input "text" at bounding box center [408, 272] width 78 height 16
type input "300"
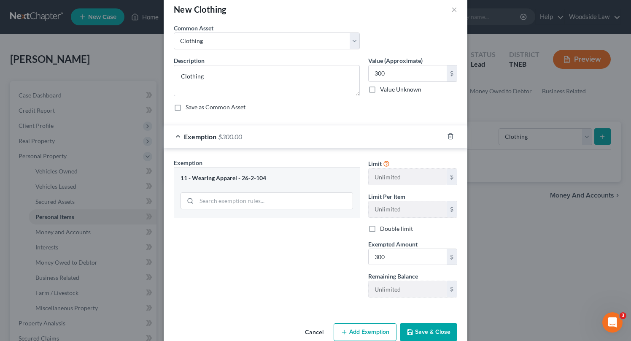
click at [309, 244] on div "Exemption Set must be selected for CA. Exemption * 11 - Wearing Apparel - 26-2-…" at bounding box center [267, 231] width 195 height 146
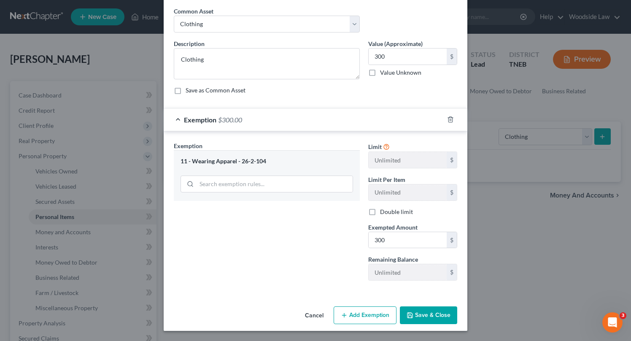
click at [449, 311] on button "Save & Close" at bounding box center [428, 315] width 57 height 18
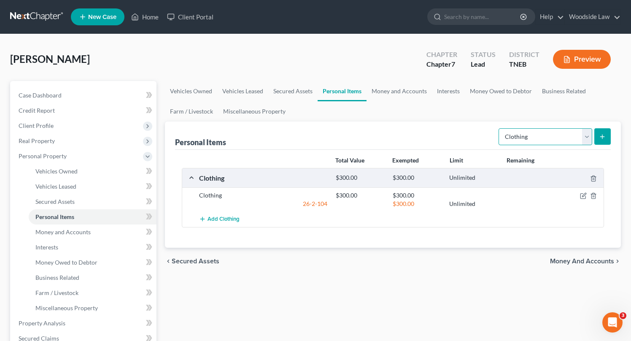
click at [562, 135] on select "Select Item Type Clothing Collectibles Of Value Electronics Firearms Household …" at bounding box center [546, 136] width 94 height 17
select select "jewelry"
click at [500, 128] on select "Select Item Type Clothing Collectibles Of Value Electronics Firearms Household …" at bounding box center [546, 136] width 94 height 17
click at [602, 139] on icon "submit" at bounding box center [602, 136] width 7 height 7
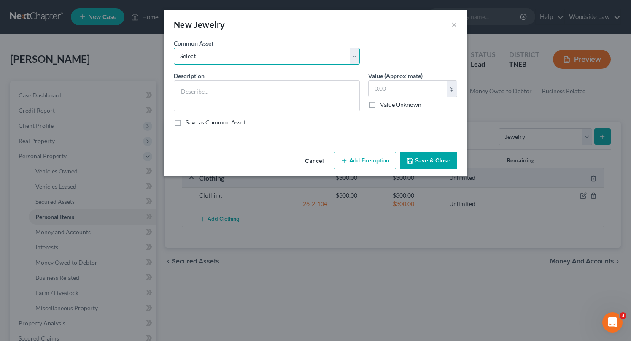
click at [239, 54] on select "Select Jewelry" at bounding box center [267, 56] width 186 height 17
select select "0"
click at [174, 48] on select "Select Jewelry" at bounding box center [267, 56] width 186 height 17
type textarea "Jewelry"
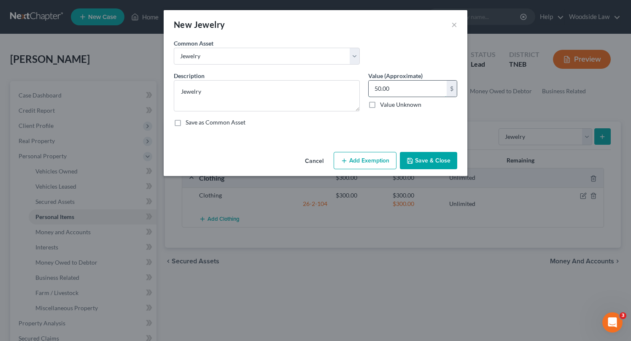
click at [402, 87] on input "50.00" at bounding box center [408, 89] width 78 height 16
type input "30"
click at [375, 154] on button "Add Exemption" at bounding box center [365, 161] width 63 height 18
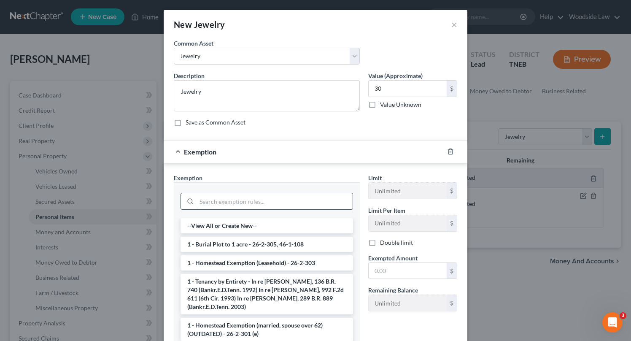
click at [258, 200] on input "search" at bounding box center [275, 201] width 156 height 16
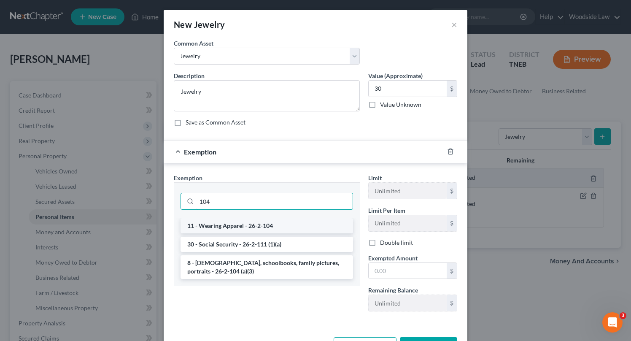
type input "104"
click at [265, 223] on li "11 - Wearing Apparel - 26-2-104" at bounding box center [267, 225] width 173 height 15
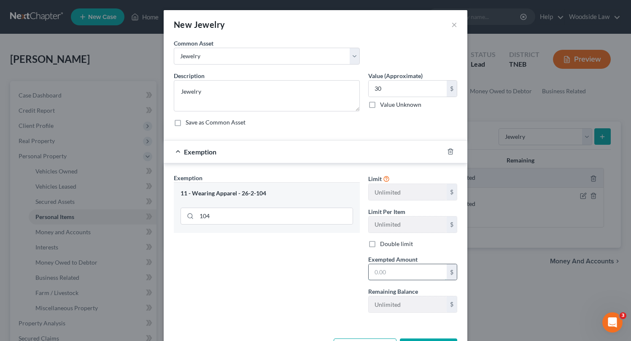
click at [413, 270] on input "text" at bounding box center [408, 272] width 78 height 16
type input "30"
click at [312, 272] on div "Exemption Set must be selected for CA. Exemption * 11 - Wearing Apparel - 26-2-…" at bounding box center [267, 246] width 195 height 146
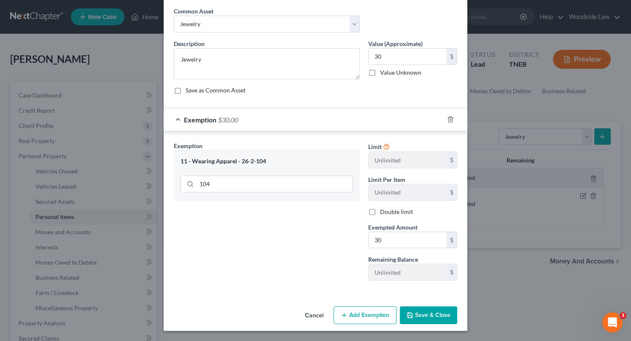
click at [435, 312] on button "Save & Close" at bounding box center [428, 315] width 57 height 18
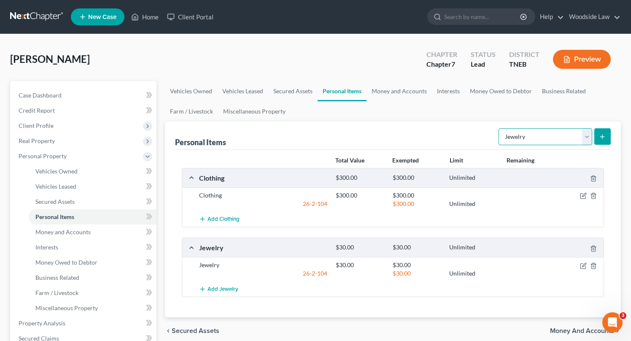
click at [578, 135] on select "Select Item Type Clothing Collectibles Of Value Electronics Firearms Household …" at bounding box center [546, 136] width 94 height 17
select select "pets"
click at [500, 128] on select "Select Item Type Clothing Collectibles Of Value Electronics Firearms Household …" at bounding box center [546, 136] width 94 height 17
click at [600, 135] on icon "submit" at bounding box center [602, 136] width 7 height 7
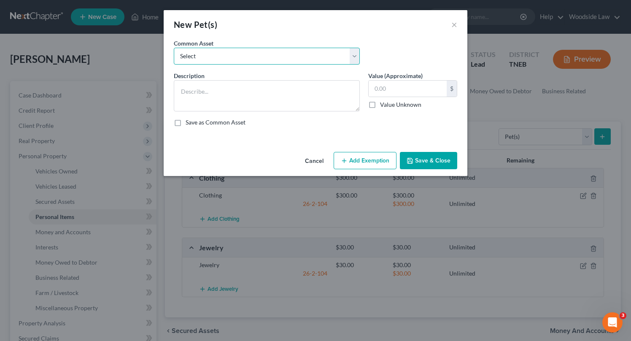
click at [225, 52] on select "Select Pet(s)" at bounding box center [267, 56] width 186 height 17
select select "0"
click at [174, 48] on select "Select Pet(s)" at bounding box center [267, 56] width 186 height 17
type textarea "Pet(s)"
type input "0"
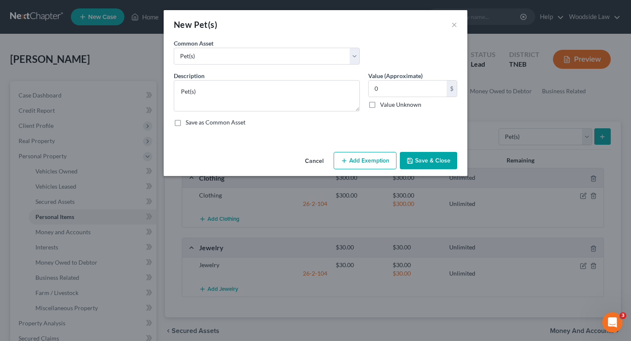
click at [427, 166] on button "Save & Close" at bounding box center [428, 161] width 57 height 18
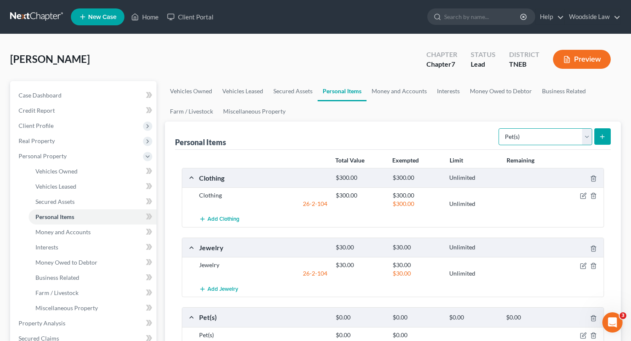
click at [566, 137] on select "Select Item Type Clothing Collectibles Of Value Electronics Firearms Household …" at bounding box center [546, 136] width 94 height 17
select select "electronics"
click at [500, 128] on select "Select Item Type Clothing Collectibles Of Value Electronics Firearms Household …" at bounding box center [546, 136] width 94 height 17
click at [603, 139] on icon "submit" at bounding box center [602, 136] width 7 height 7
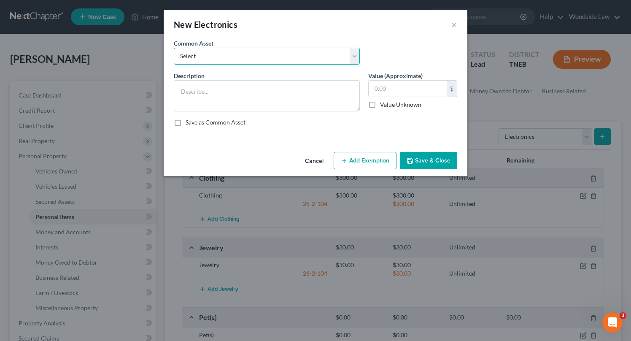
click at [264, 52] on select "Select Electronics" at bounding box center [267, 56] width 186 height 17
select select "0"
click at [174, 48] on select "Select Electronics" at bounding box center [267, 56] width 186 height 17
type textarea "Electronics"
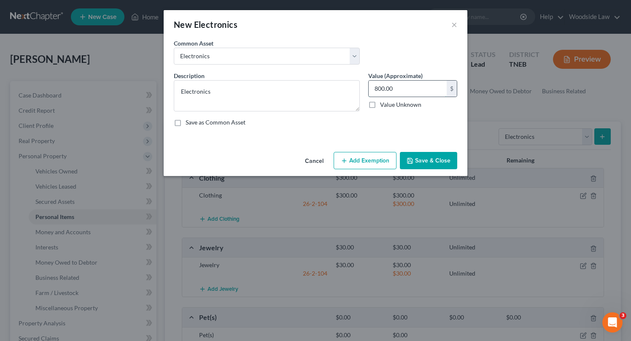
click at [404, 88] on input "800.00" at bounding box center [408, 89] width 78 height 16
type input "405"
click at [380, 162] on button "Add Exemption" at bounding box center [365, 161] width 63 height 18
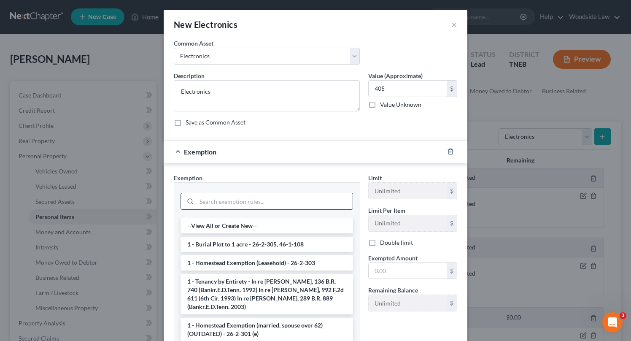
click at [265, 205] on input "search" at bounding box center [275, 201] width 156 height 16
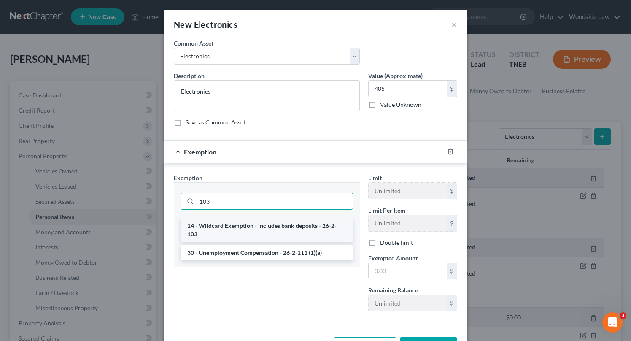
type input "103"
click at [272, 226] on li "14 - Wildcard Exemption - includes bank deposits - 26-2-103" at bounding box center [267, 230] width 173 height 24
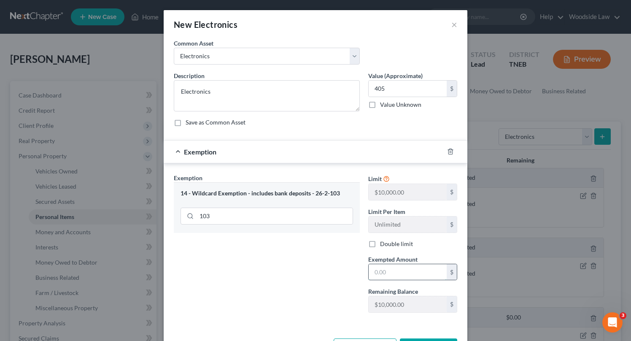
click at [400, 264] on input "text" at bounding box center [408, 272] width 78 height 16
type input "405"
click at [314, 268] on div "Exemption Set must be selected for CA. Exemption * 14 - Wildcard Exemption - in…" at bounding box center [267, 246] width 195 height 146
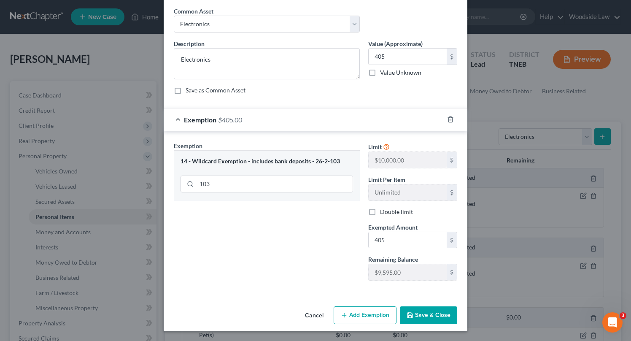
click at [429, 317] on button "Save & Close" at bounding box center [428, 315] width 57 height 18
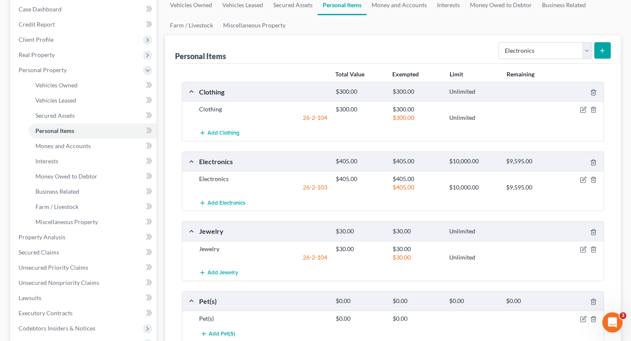
scroll to position [85, 0]
click at [575, 42] on div "Select Item Type Clothing Collectibles Of Value Electronics Firearms Household …" at bounding box center [553, 51] width 116 height 22
click at [576, 52] on select "Select Item Type Clothing Collectibles Of Value Electronics Firearms Household …" at bounding box center [546, 51] width 94 height 17
select select "household_goods"
click at [500, 43] on select "Select Item Type Clothing Collectibles Of Value Electronics Firearms Household …" at bounding box center [546, 51] width 94 height 17
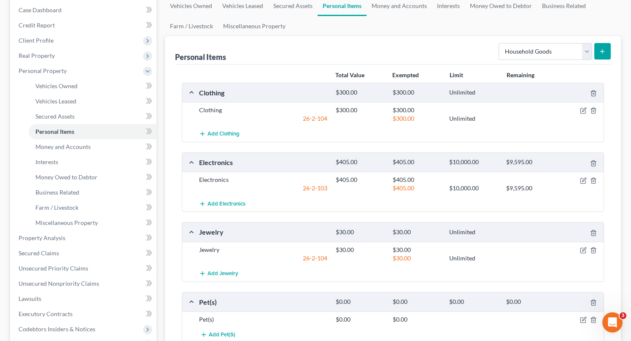
click at [600, 48] on icon "submit" at bounding box center [602, 51] width 7 height 7
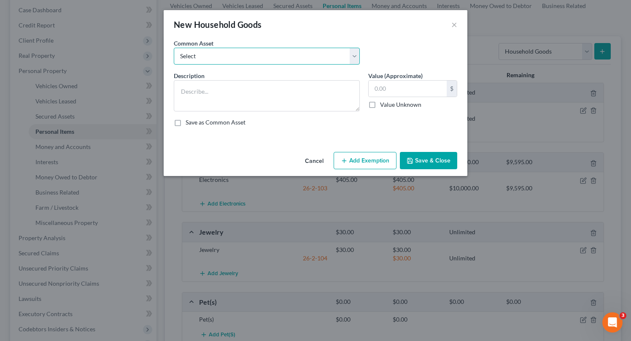
click at [241, 52] on select "Select Household goods & furnishings" at bounding box center [267, 56] width 186 height 17
select select "0"
click at [174, 48] on select "Select Household goods & furnishings" at bounding box center [267, 56] width 186 height 17
type textarea "Household goods & furnishings"
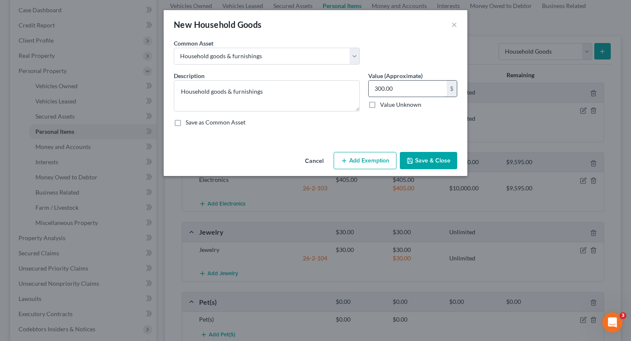
click at [406, 95] on input "300.00" at bounding box center [408, 89] width 78 height 16
type input "200"
click at [359, 167] on button "Add Exemption" at bounding box center [365, 161] width 63 height 18
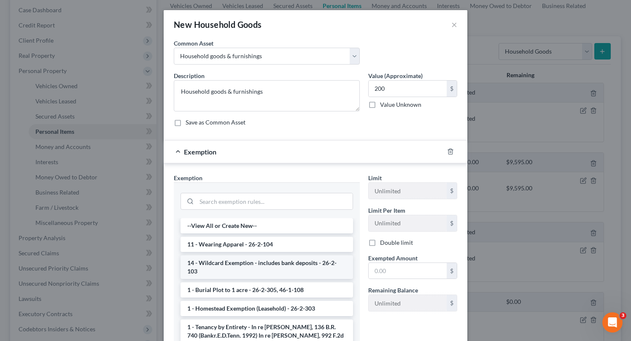
click at [307, 265] on li "14 - Wildcard Exemption - includes bank deposits - 26-2-103" at bounding box center [267, 267] width 173 height 24
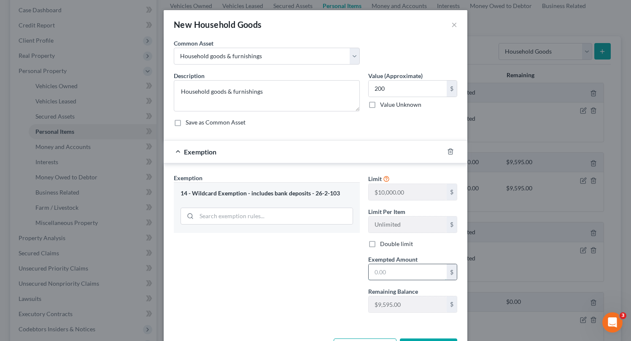
click at [400, 267] on input "text" at bounding box center [408, 272] width 78 height 16
type input "200"
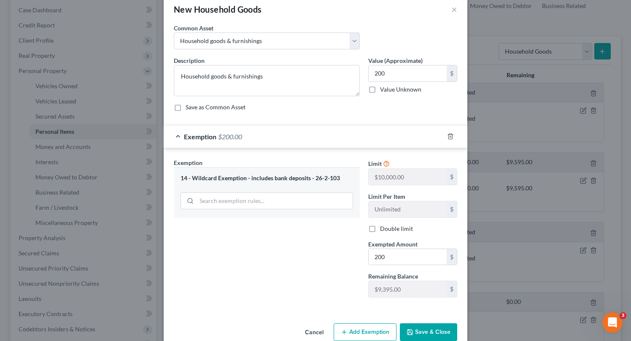
click at [295, 270] on div "Exemption Set must be selected for CA. Exemption * 14 - Wildcard Exemption - in…" at bounding box center [267, 231] width 195 height 146
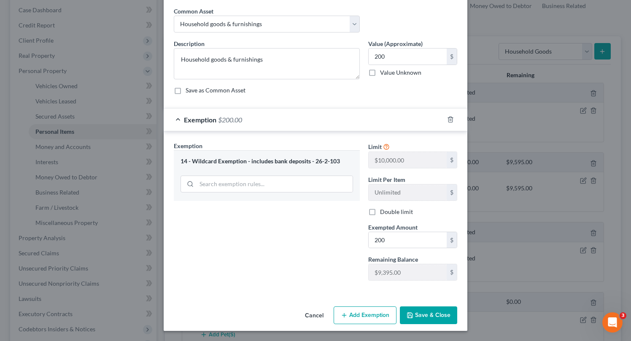
click at [439, 320] on button "Save & Close" at bounding box center [428, 315] width 57 height 18
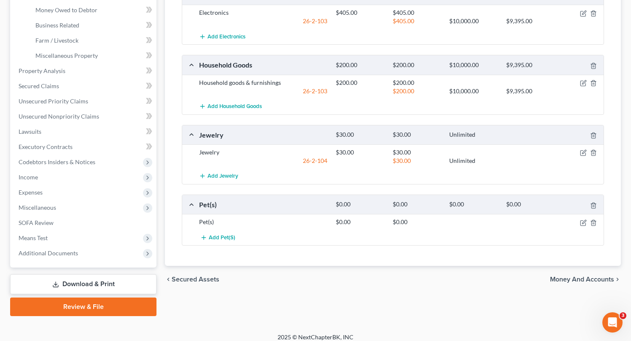
scroll to position [259, 0]
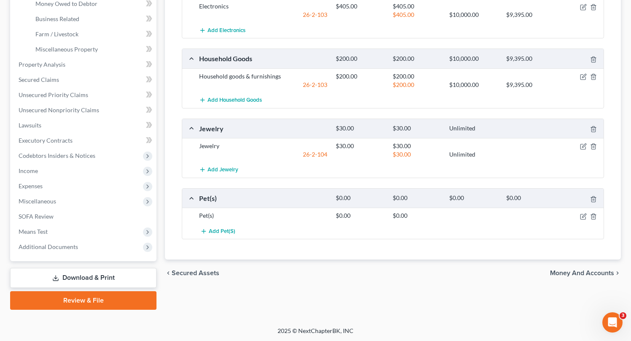
click at [596, 273] on span "Money and Accounts" at bounding box center [582, 273] width 64 height 7
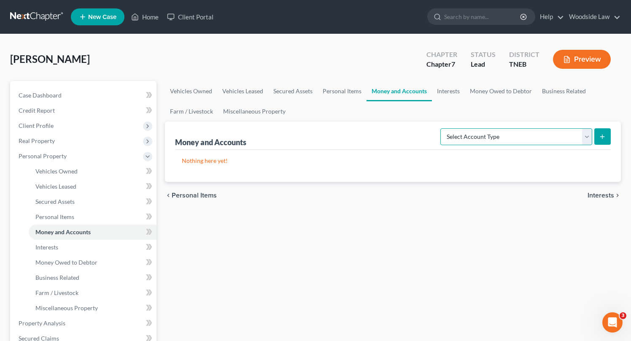
click at [564, 133] on select "Select Account Type Brokerage Cash on Hand Certificates of Deposit Checking Acc…" at bounding box center [516, 136] width 152 height 17
select select "cash_on_hand"
click at [442, 128] on select "Select Account Type Brokerage Cash on Hand Certificates of Deposit Checking Acc…" at bounding box center [516, 136] width 152 height 17
click at [604, 135] on icon "submit" at bounding box center [602, 136] width 7 height 7
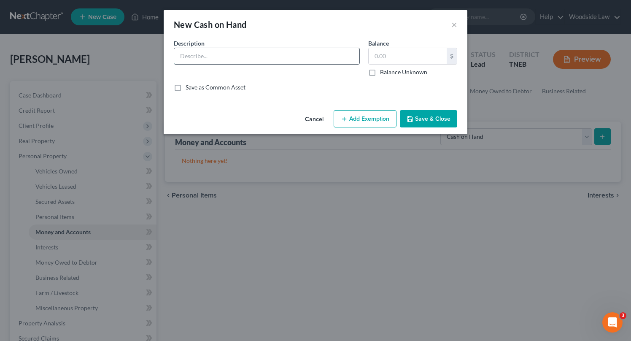
click at [254, 53] on input "text" at bounding box center [266, 56] width 185 height 16
type input "Cash"
click at [186, 89] on label "Save as Common Asset" at bounding box center [216, 87] width 60 height 8
click at [189, 89] on input "Save as Common Asset" at bounding box center [191, 85] width 5 height 5
checkbox input "true"
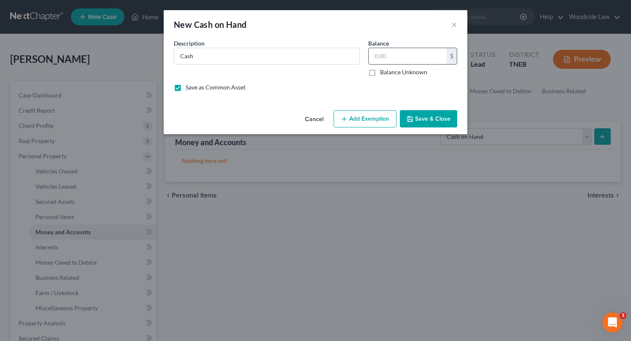
click at [388, 60] on input "text" at bounding box center [408, 56] width 78 height 16
type input "2"
click at [374, 116] on button "Add Exemption" at bounding box center [365, 119] width 63 height 18
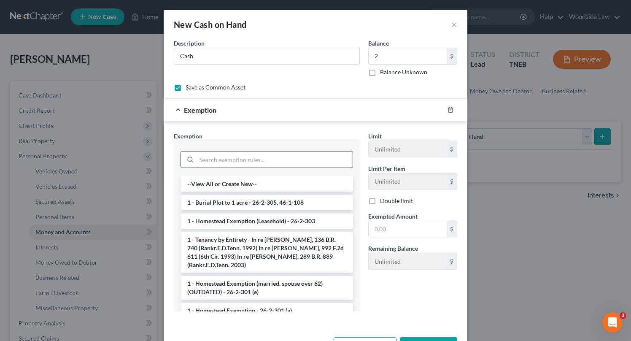
click at [270, 158] on input "search" at bounding box center [275, 159] width 156 height 16
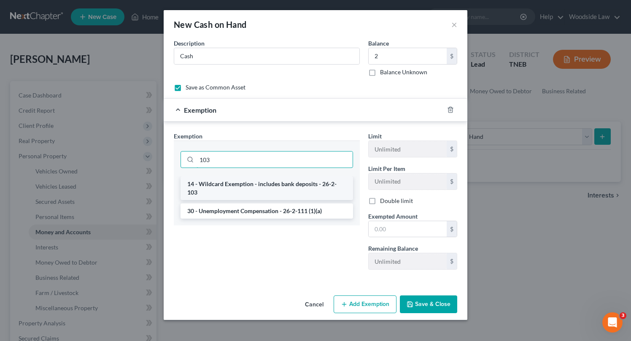
type input "103"
click at [282, 179] on li "14 - Wildcard Exemption - includes bank deposits - 26-2-103" at bounding box center [267, 188] width 173 height 24
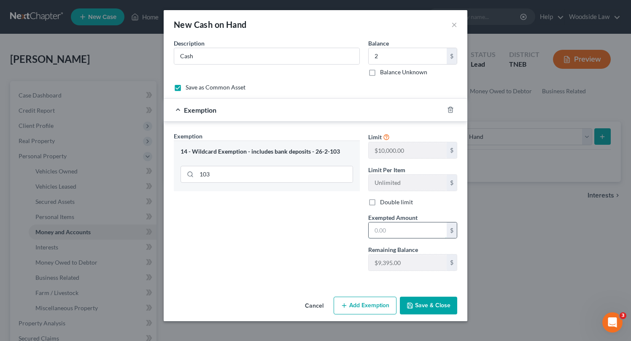
click at [394, 230] on input "text" at bounding box center [408, 230] width 78 height 16
type input "2"
click at [435, 312] on button "Save & Close" at bounding box center [428, 306] width 57 height 18
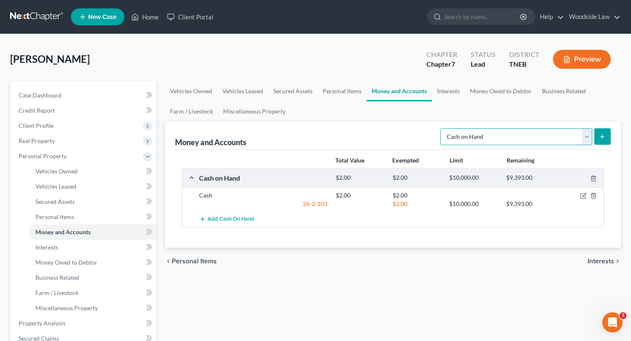
click at [560, 140] on select "Select Account Type Brokerage Cash on Hand Certificates of Deposit Checking Acc…" at bounding box center [516, 136] width 152 height 17
select select "checking"
click at [442, 128] on select "Select Account Type Brokerage Cash on Hand Certificates of Deposit Checking Acc…" at bounding box center [516, 136] width 152 height 17
click at [605, 137] on icon "submit" at bounding box center [602, 136] width 7 height 7
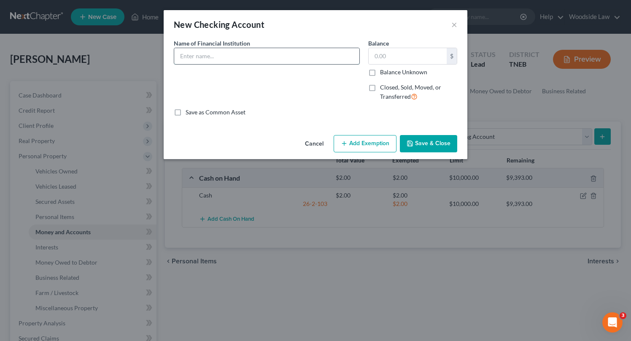
click at [251, 55] on input "text" at bounding box center [266, 56] width 185 height 16
type input "Chime"
type input "58"
click at [369, 144] on button "Add Exemption" at bounding box center [365, 144] width 63 height 18
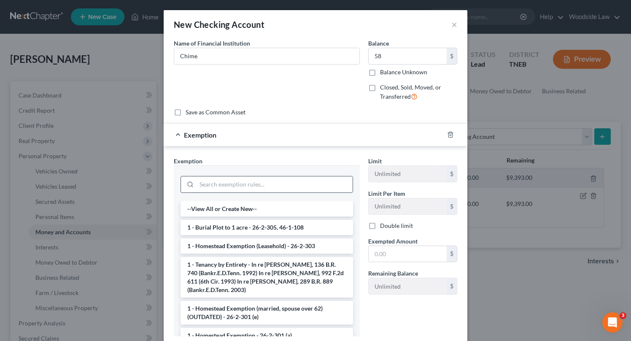
click at [259, 189] on input "search" at bounding box center [275, 184] width 156 height 16
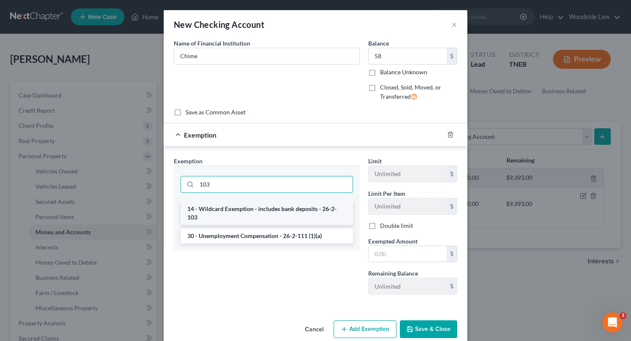
type input "103"
click at [267, 208] on li "14 - Wildcard Exemption - includes bank deposits - 26-2-103" at bounding box center [267, 213] width 173 height 24
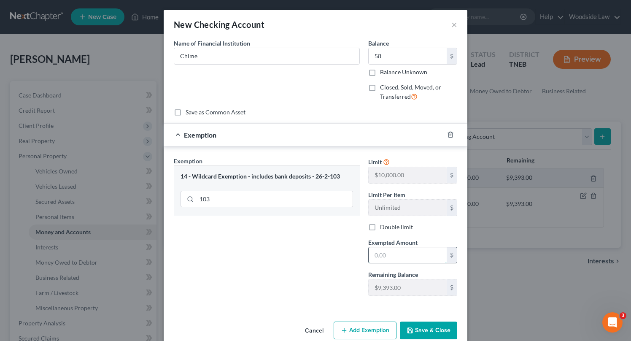
click at [401, 251] on input "text" at bounding box center [408, 255] width 78 height 16
type input "58"
click at [440, 332] on button "Save & Close" at bounding box center [428, 331] width 57 height 18
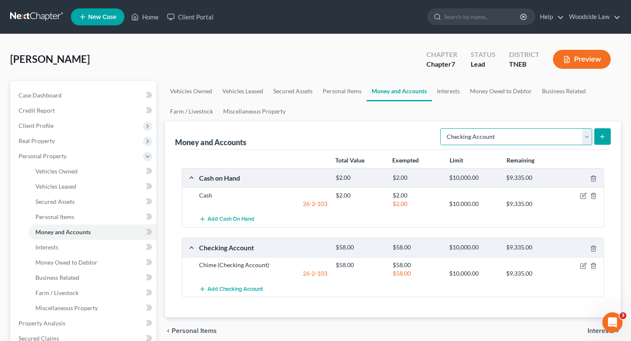
click at [581, 136] on select "Select Account Type Brokerage Cash on Hand Certificates of Deposit Checking Acc…" at bounding box center [516, 136] width 152 height 17
select select "other"
click at [442, 128] on select "Select Account Type Brokerage Cash on Hand Certificates of Deposit Checking Acc…" at bounding box center [516, 136] width 152 height 17
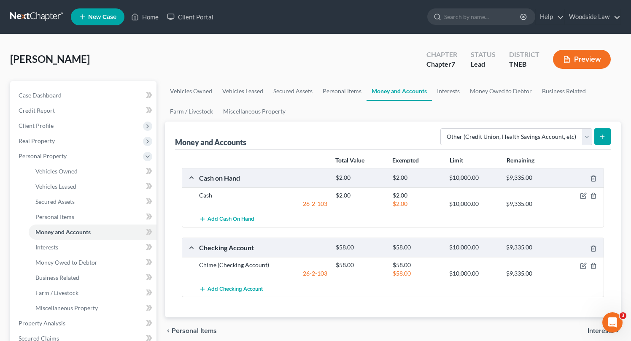
click at [601, 139] on icon "submit" at bounding box center [602, 136] width 7 height 7
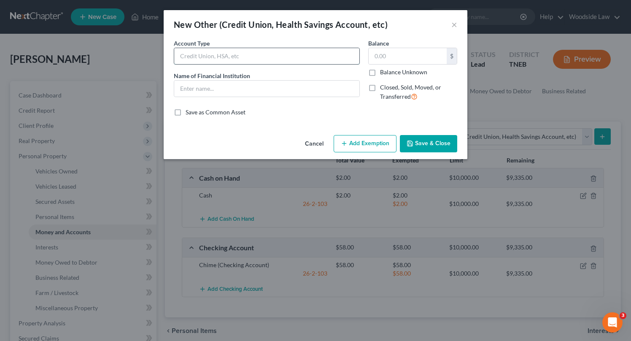
click at [234, 51] on input "text" at bounding box center [266, 56] width 185 height 16
type input "P2P"
click at [235, 94] on input "text" at bounding box center [266, 89] width 185 height 16
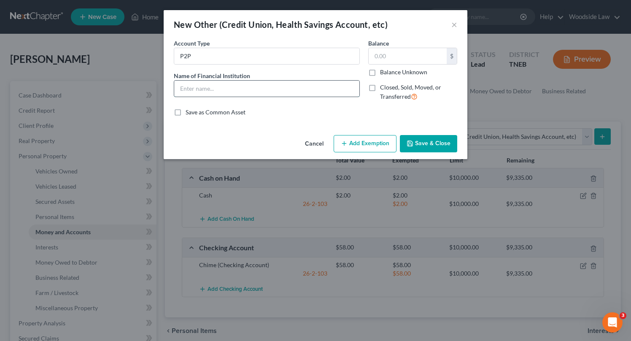
type input "CashApp"
click at [429, 56] on input "text" at bounding box center [408, 56] width 78 height 16
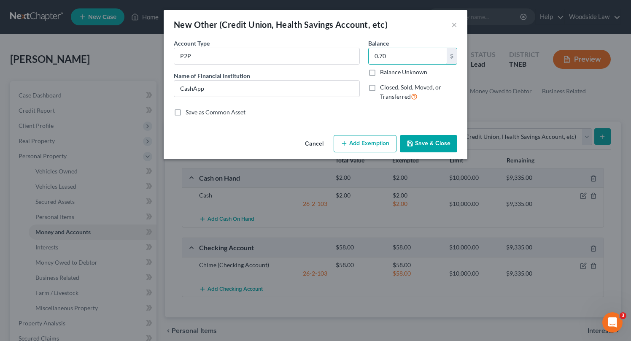
type input "0.70"
click at [373, 142] on button "Add Exemption" at bounding box center [365, 144] width 63 height 18
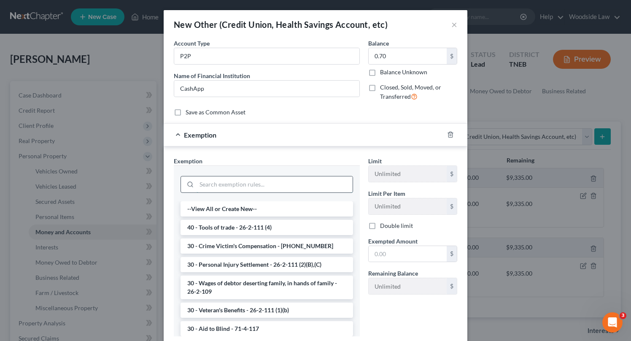
click at [290, 183] on input "search" at bounding box center [275, 184] width 156 height 16
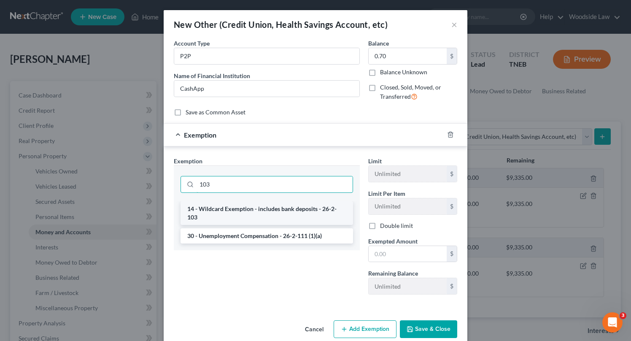
type input "103"
click at [304, 208] on li "14 - Wildcard Exemption - includes bank deposits - 26-2-103" at bounding box center [267, 213] width 173 height 24
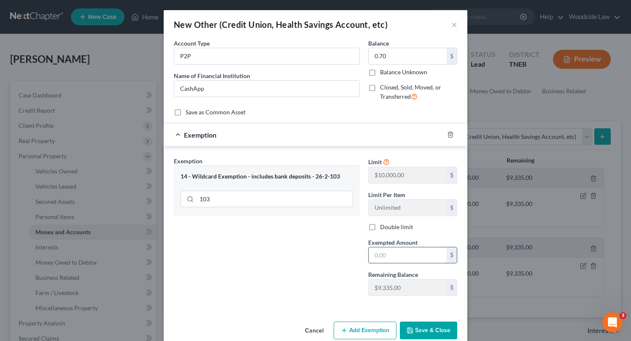
click at [413, 260] on input "text" at bounding box center [408, 255] width 78 height 16
type input "0.70"
click at [432, 324] on button "Save & Close" at bounding box center [428, 331] width 57 height 18
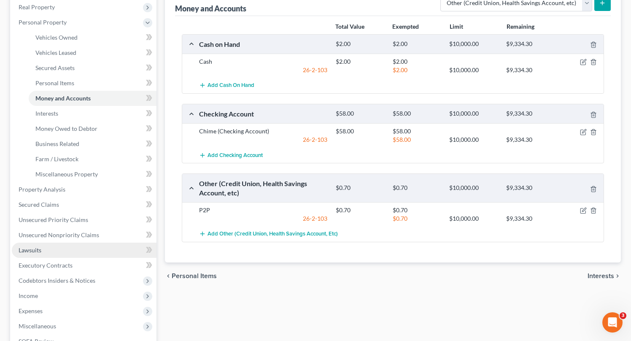
scroll to position [160, 0]
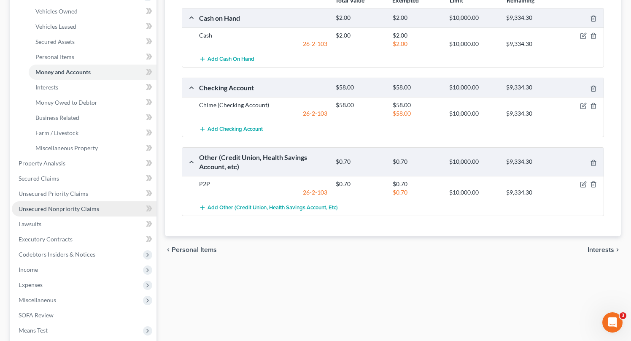
click at [82, 203] on link "Unsecured Nonpriority Claims" at bounding box center [84, 208] width 145 height 15
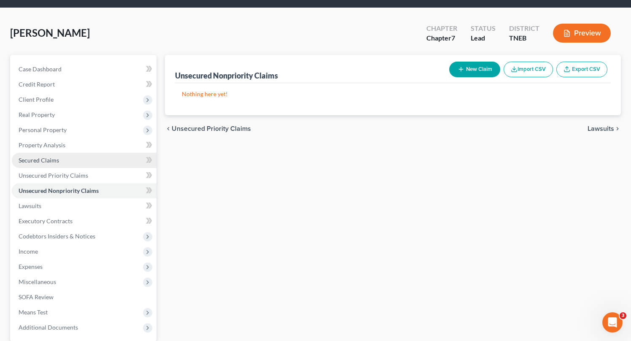
scroll to position [27, 0]
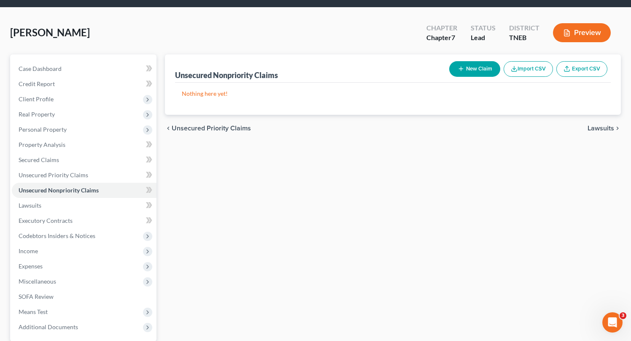
click at [469, 66] on button "New Claim" at bounding box center [474, 69] width 51 height 16
select select "0"
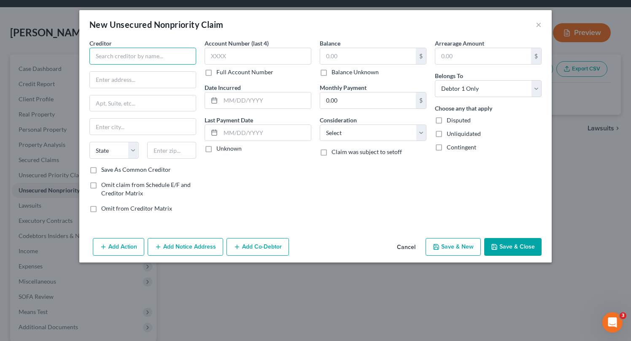
click at [157, 51] on input "text" at bounding box center [142, 56] width 107 height 17
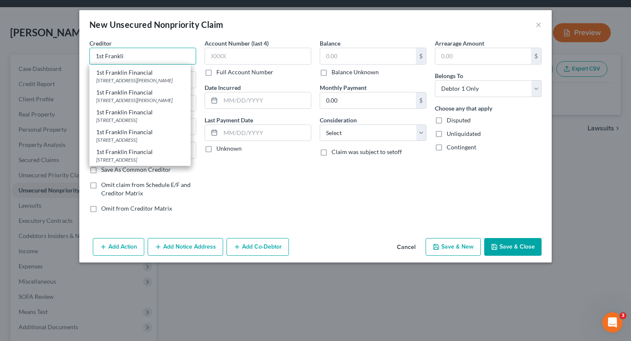
scroll to position [173, 0]
click at [146, 97] on div "[STREET_ADDRESS][PERSON_NAME]" at bounding box center [140, 100] width 88 height 7
type input "1st Franklin Financial"
type input "[STREET_ADDRESS][PERSON_NAME]"
type input "Sevierville"
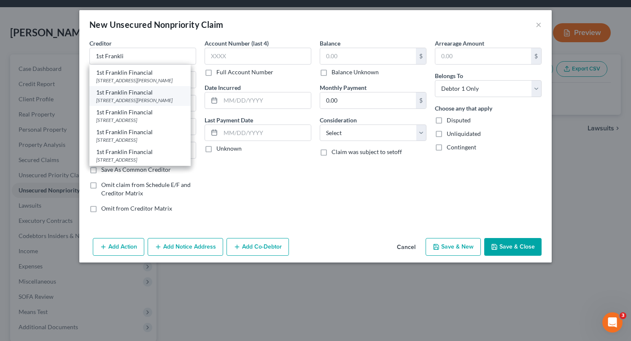
select select "44"
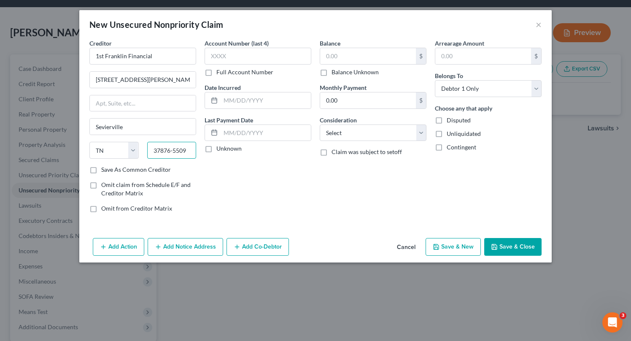
click at [192, 153] on input "37876-5509" at bounding box center [171, 150] width 49 height 17
type input "37876"
click at [254, 99] on input "text" at bounding box center [266, 100] width 90 height 16
type input "2023"
click at [360, 60] on input "text" at bounding box center [368, 56] width 96 height 16
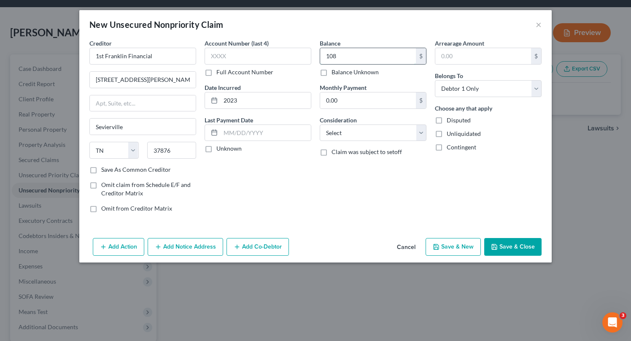
type input "108"
click at [386, 132] on select "Select Cable / Satellite Services Collection Agency Credit Card Debt Debt Couns…" at bounding box center [373, 132] width 107 height 17
select select "10"
click at [320, 124] on select "Select Cable / Satellite Services Collection Agency Credit Card Debt Debt Couns…" at bounding box center [373, 132] width 107 height 17
click at [230, 197] on div "Account Number (last 4) Full Account Number Date Incurred 2023 Last Payment Dat…" at bounding box center [257, 129] width 115 height 181
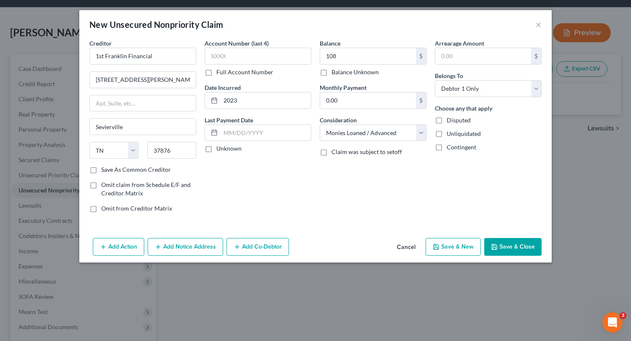
click at [469, 249] on button "Save & New" at bounding box center [453, 247] width 55 height 18
select select "0"
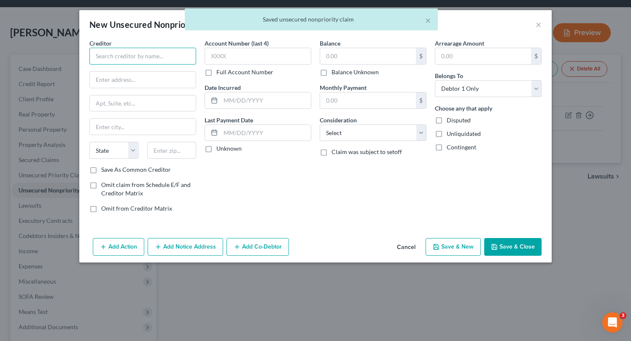
click at [138, 61] on input "text" at bounding box center [142, 56] width 107 height 17
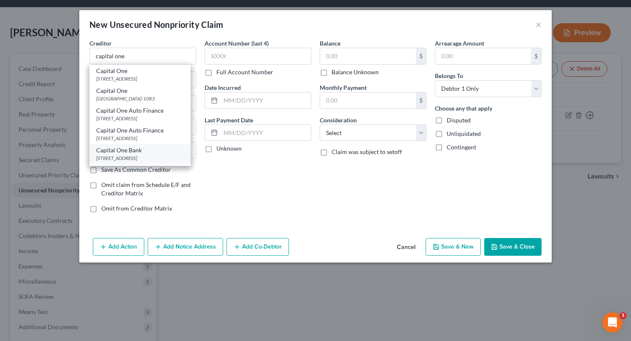
click at [164, 156] on div "[STREET_ADDRESS]" at bounding box center [140, 157] width 88 height 7
type input "Capital One Bank"
type input "PO Box 31293"
type input "[GEOGRAPHIC_DATA]"
select select "46"
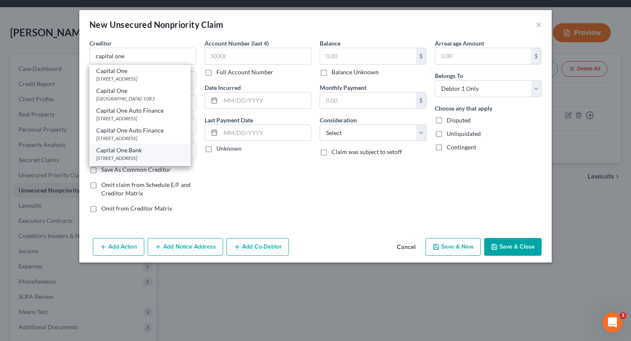
type input "84131"
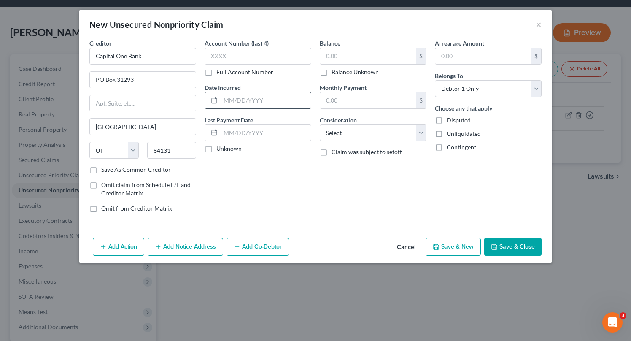
click at [254, 102] on input "text" at bounding box center [266, 100] width 90 height 16
type input "2021"
click at [344, 55] on input "text" at bounding box center [368, 56] width 96 height 16
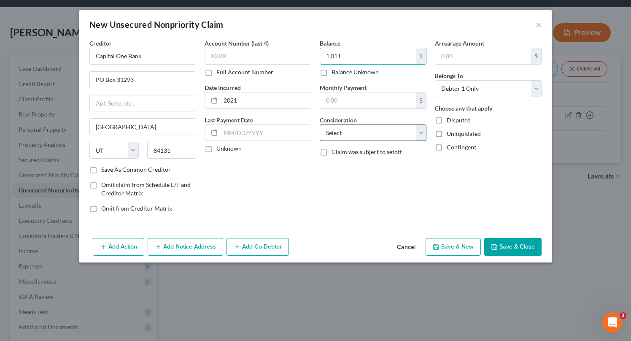
type input "1,011"
click at [400, 130] on select "Select Cable / Satellite Services Collection Agency Credit Card Debt Debt Couns…" at bounding box center [373, 132] width 107 height 17
select select "2"
click at [320, 124] on select "Select Cable / Satellite Services Collection Agency Credit Card Debt Debt Couns…" at bounding box center [373, 132] width 107 height 17
click at [515, 251] on button "Save & Close" at bounding box center [512, 247] width 57 height 18
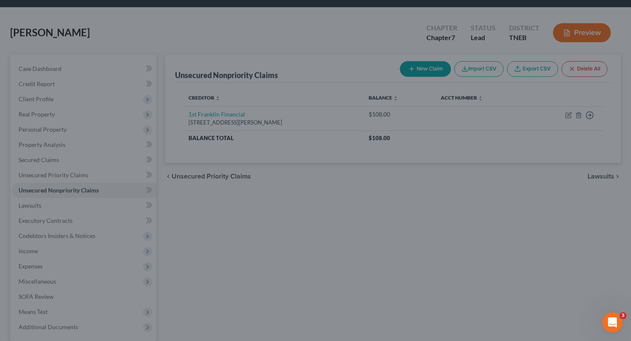
type input "1,011.00"
type input "0.00"
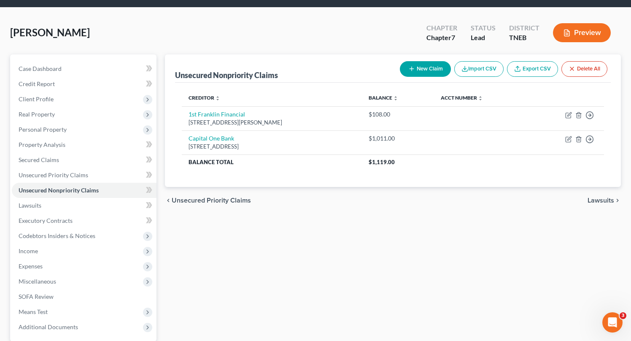
click at [427, 68] on button "New Claim" at bounding box center [425, 69] width 51 height 16
select select "0"
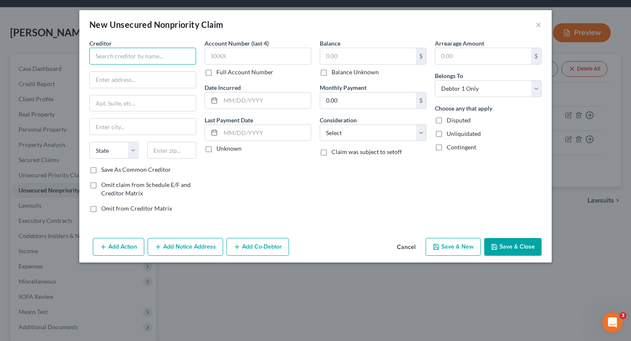
click at [172, 59] on input "text" at bounding box center [142, 56] width 107 height 17
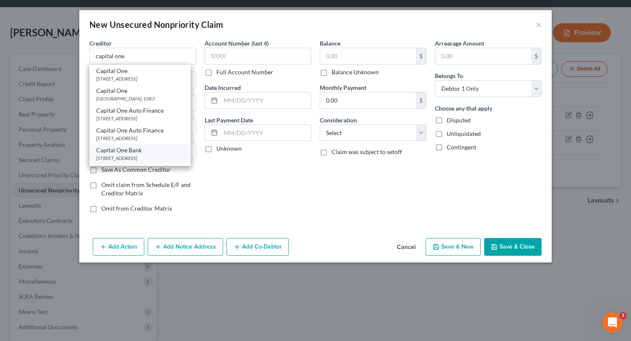
click at [166, 151] on div "Capital One Bank" at bounding box center [140, 150] width 88 height 8
type input "Capital One Bank"
type input "PO Box 31293"
type input "[GEOGRAPHIC_DATA]"
select select "46"
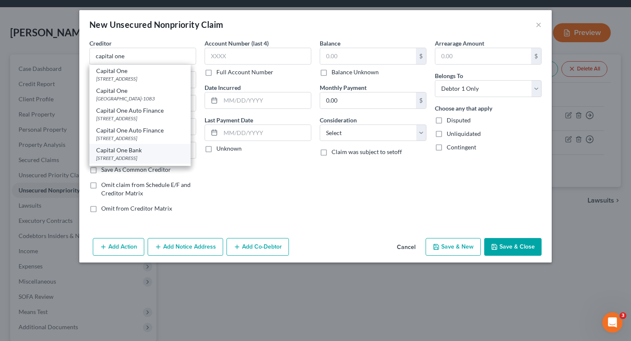
type input "84131"
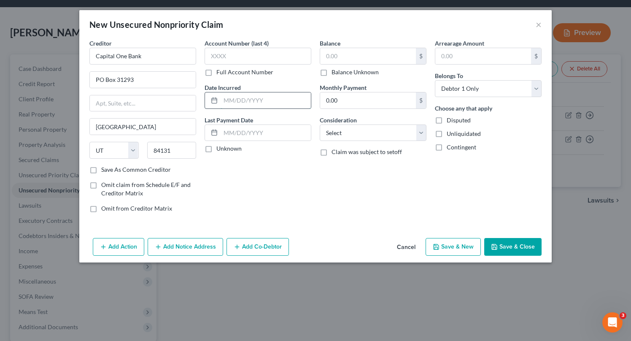
click at [256, 101] on input "text" at bounding box center [266, 100] width 90 height 16
type input "2021"
click at [335, 58] on input "text" at bounding box center [368, 56] width 96 height 16
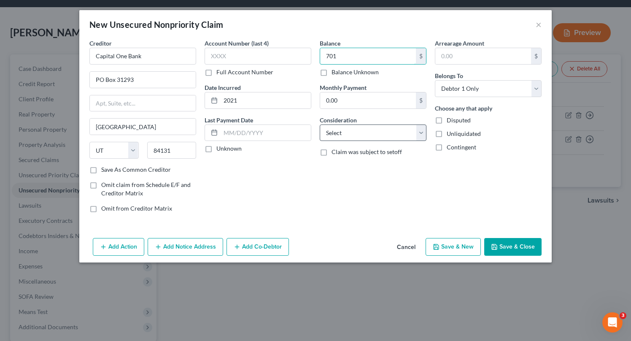
type input "701"
click at [361, 132] on select "Select Cable / Satellite Services Collection Agency Credit Card Debt Debt Couns…" at bounding box center [373, 132] width 107 height 17
select select "2"
click at [320, 124] on select "Select Cable / Satellite Services Collection Agency Credit Card Debt Debt Couns…" at bounding box center [373, 132] width 107 height 17
click at [442, 243] on button "Save & New" at bounding box center [453, 247] width 55 height 18
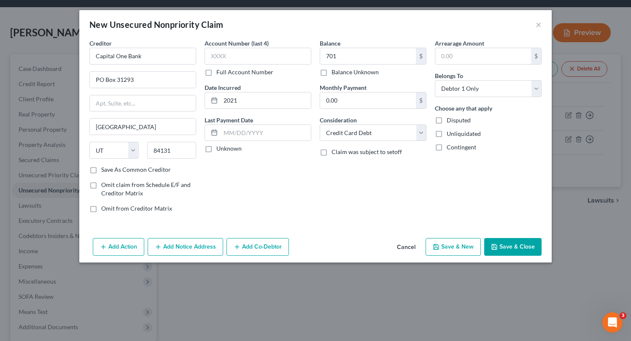
select select "0"
type input "701.00"
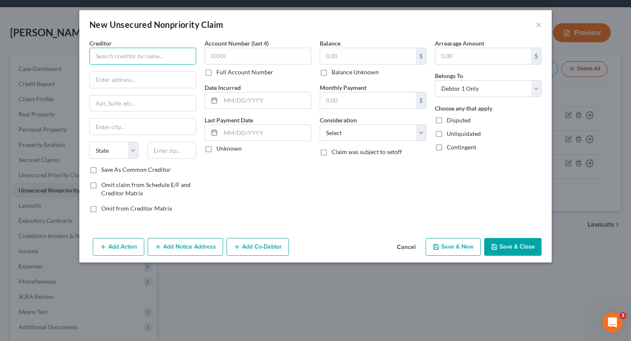
click at [183, 56] on input "text" at bounding box center [142, 56] width 107 height 17
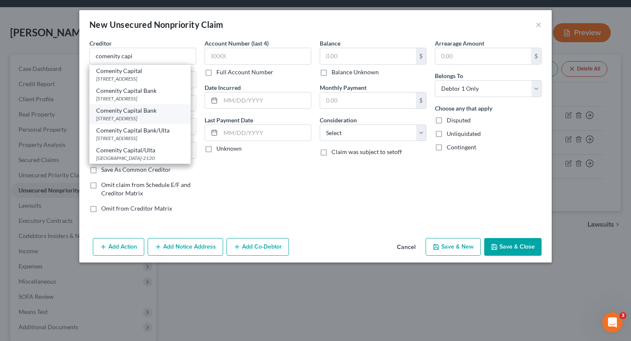
click at [181, 122] on div "[STREET_ADDRESS]" at bounding box center [140, 118] width 88 height 7
type input "Comenity Capital Bank"
type input "[STREET_ADDRESS]"
type input "Building A"
type input "Columbus"
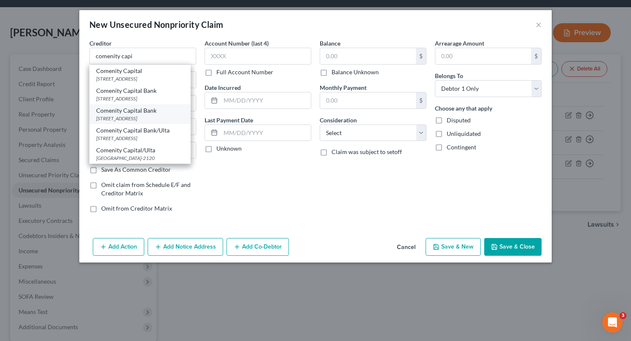
select select "36"
type input "43219"
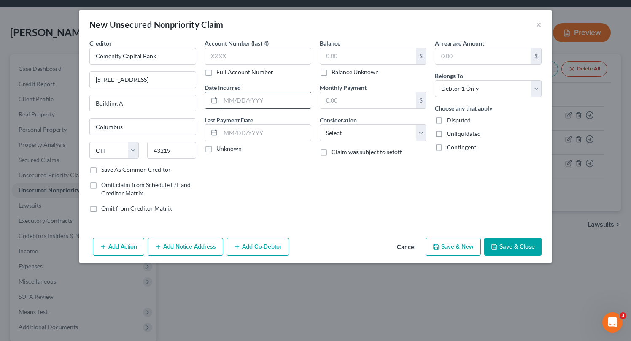
click at [275, 102] on input "text" at bounding box center [266, 100] width 90 height 16
type input "2022"
click at [366, 53] on input "text" at bounding box center [368, 56] width 96 height 16
type input "680"
click at [378, 133] on select "Select Cable / Satellite Services Collection Agency Credit Card Debt Debt Couns…" at bounding box center [373, 132] width 107 height 17
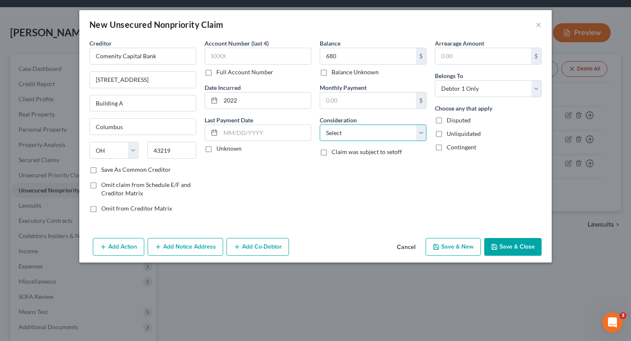
select select "2"
click at [320, 124] on select "Select Cable / Satellite Services Collection Agency Credit Card Debt Debt Couns…" at bounding box center [373, 132] width 107 height 17
click at [444, 248] on button "Save & New" at bounding box center [453, 247] width 55 height 18
type input "680.00"
type input "0.00"
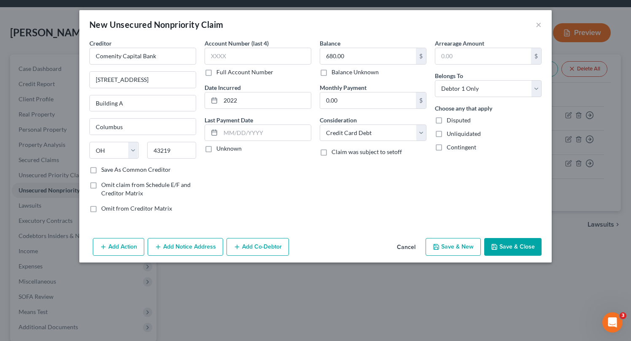
select select "0"
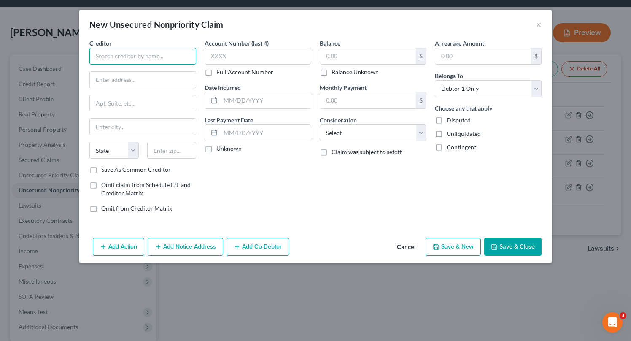
click at [149, 55] on input "text" at bounding box center [142, 56] width 107 height 17
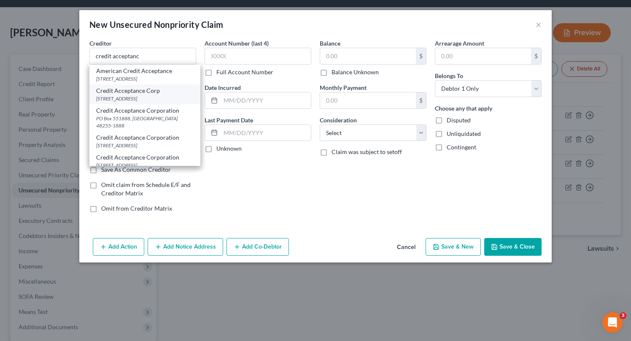
click at [141, 102] on div "[STREET_ADDRESS]" at bounding box center [144, 98] width 97 height 7
type input "Credit Acceptance Corp"
type input "PO Box 5070"
type input "Southfield"
select select "23"
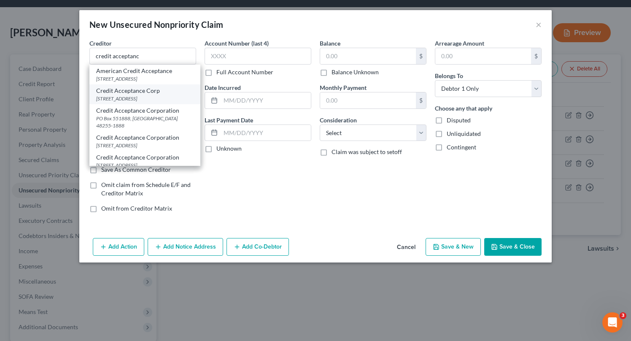
type input "48086-5070"
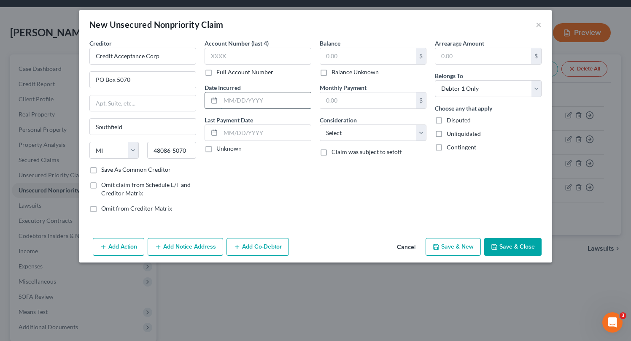
click at [291, 99] on input "text" at bounding box center [266, 100] width 90 height 16
type input "2023"
click at [376, 61] on input "text" at bounding box center [368, 56] width 96 height 16
type input "6,437"
click at [408, 135] on select "Select Cable / Satellite Services Collection Agency Credit Card Debt Debt Couns…" at bounding box center [373, 132] width 107 height 17
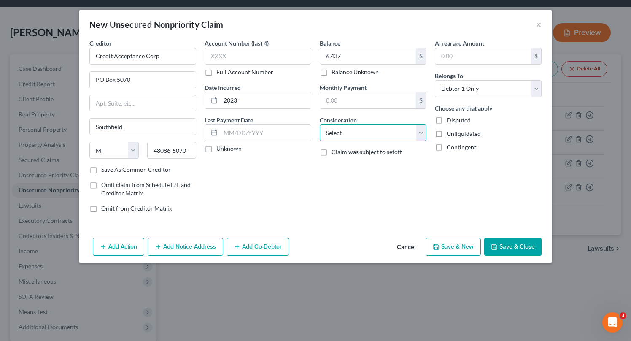
select select "4"
click at [320, 124] on select "Select Cable / Satellite Services Collection Agency Credit Card Debt Debt Couns…" at bounding box center [373, 132] width 107 height 17
click at [111, 249] on button "Add Action" at bounding box center [118, 247] width 51 height 18
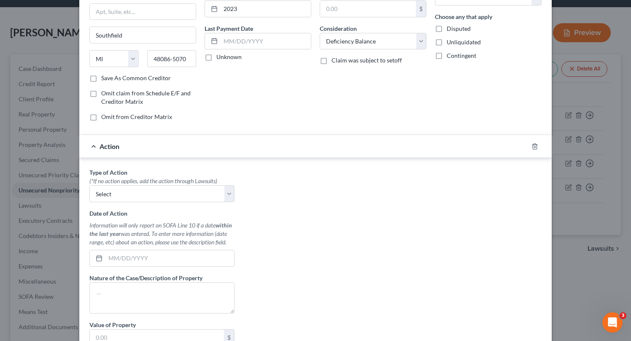
scroll to position [101, 0]
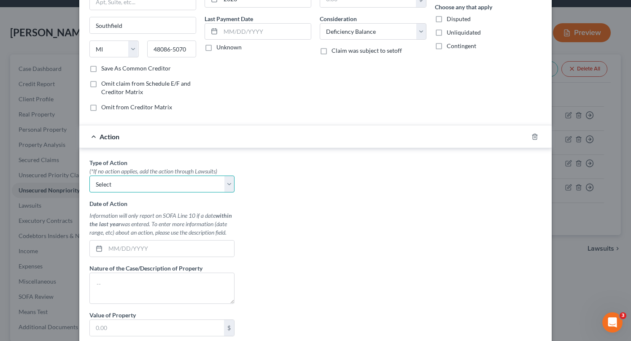
click at [214, 184] on select "Select Repossession Garnishment Foreclosure Personal Injury Attached, Seized, O…" at bounding box center [161, 184] width 145 height 17
select select "0"
click at [89, 176] on select "Select Repossession Garnishment Foreclosure Personal Injury Attached, Seized, O…" at bounding box center [161, 184] width 145 height 17
click at [154, 248] on input "text" at bounding box center [169, 248] width 129 height 16
type input "[DATE]"
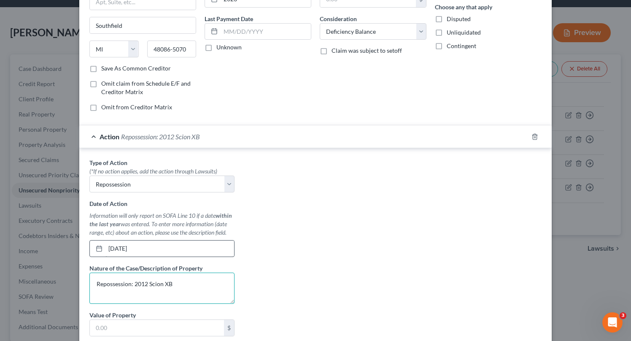
type textarea "Repossession: 2012 Scion XB"
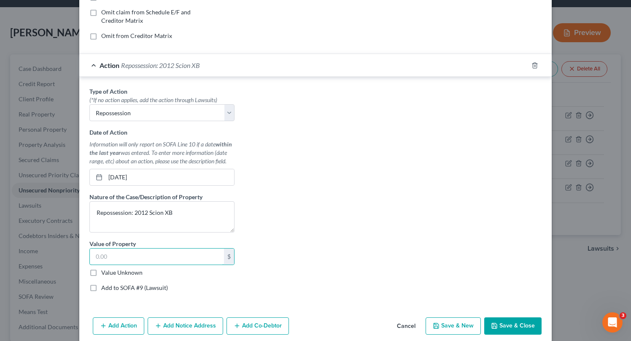
scroll to position [173, 0]
click at [101, 272] on label "Value Unknown" at bounding box center [121, 271] width 41 height 8
click at [105, 272] on input "Value Unknown" at bounding box center [107, 269] width 5 height 5
checkbox input "true"
type input "0.00"
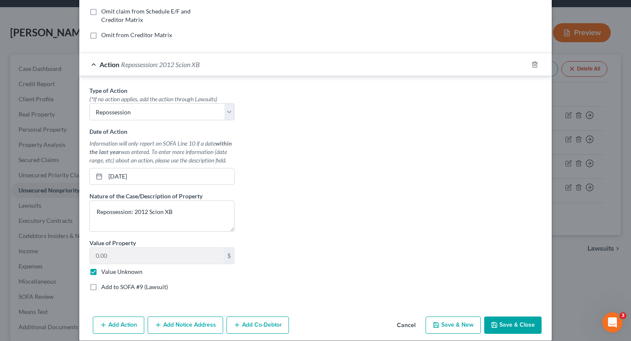
scroll to position [183, 0]
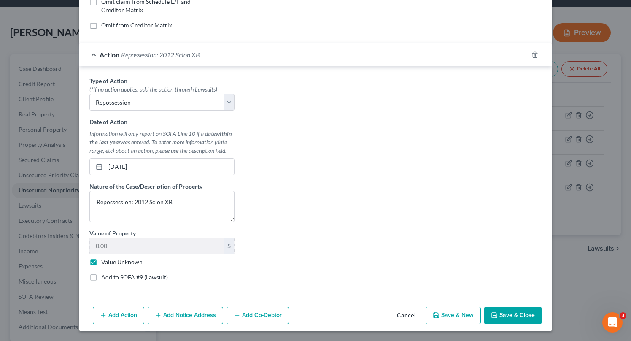
click at [518, 315] on button "Save & Close" at bounding box center [512, 316] width 57 height 18
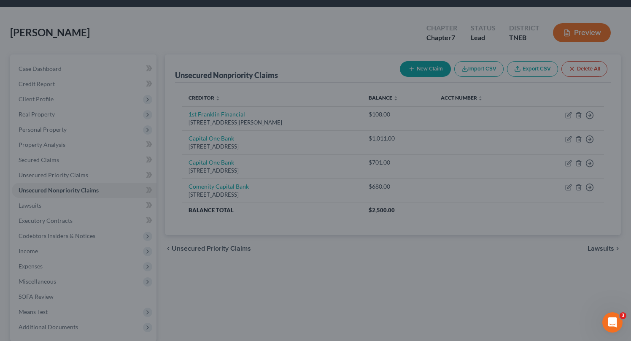
type input "6,437.00"
type input "0.00"
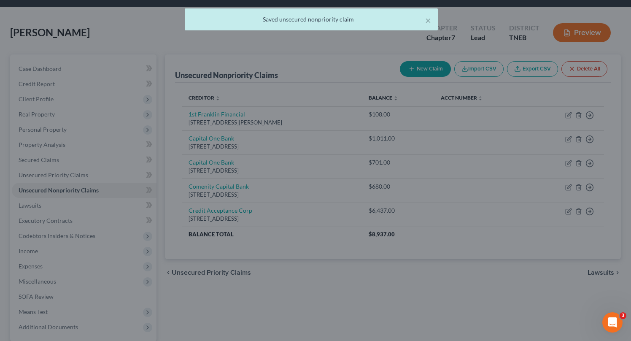
scroll to position [0, 0]
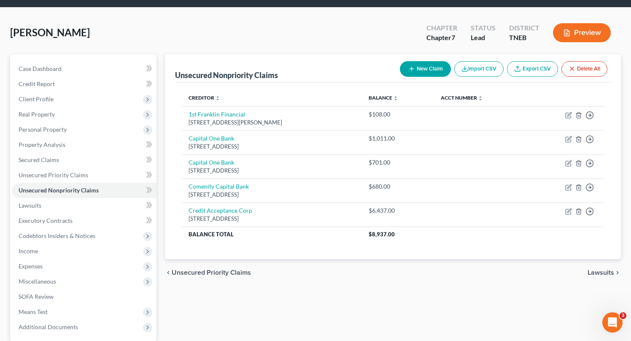
click at [429, 71] on button "New Claim" at bounding box center [425, 69] width 51 height 16
select select "0"
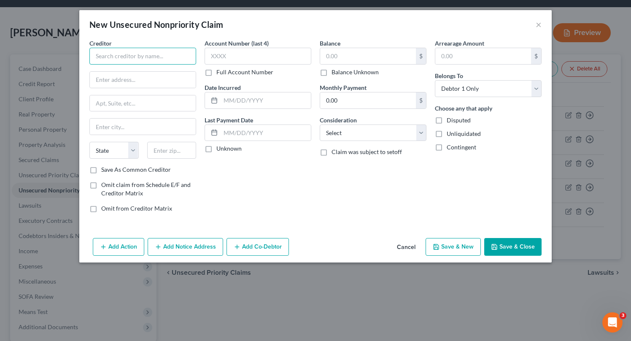
click at [152, 60] on input "text" at bounding box center [142, 56] width 107 height 17
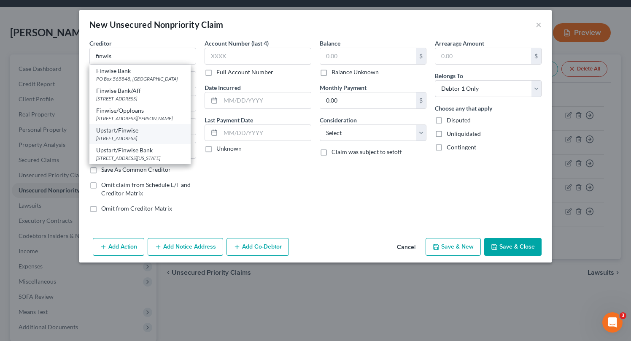
click at [151, 122] on div "[STREET_ADDRESS][PERSON_NAME]" at bounding box center [140, 118] width 88 height 7
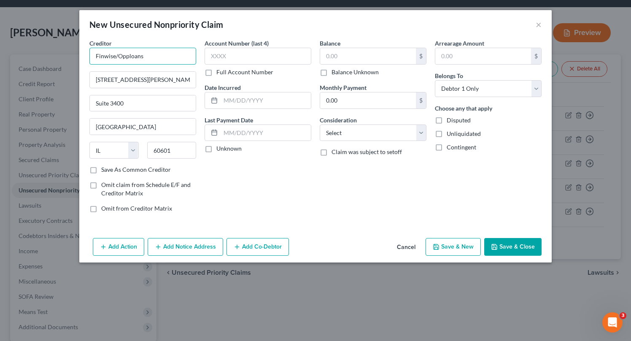
click at [143, 56] on input "Finwise/Opploans" at bounding box center [142, 56] width 107 height 17
click at [140, 80] on div "[STREET_ADDRESS][PERSON_NAME]" at bounding box center [140, 78] width 88 height 7
click at [291, 102] on input "text" at bounding box center [266, 100] width 90 height 16
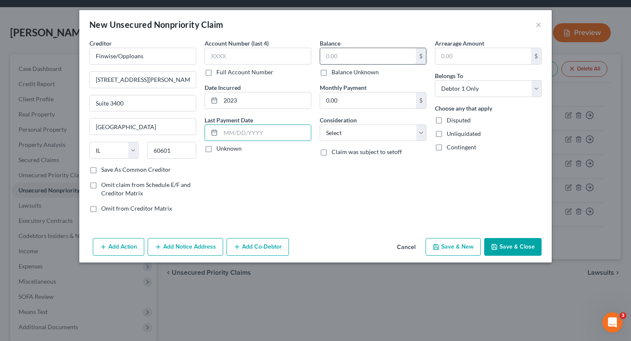
click at [397, 59] on input "text" at bounding box center [368, 56] width 96 height 16
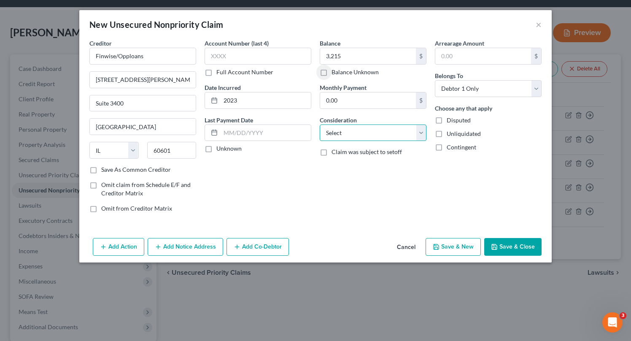
click at [394, 133] on select "Select Cable / Satellite Services Collection Agency Credit Card Debt Debt Couns…" at bounding box center [373, 132] width 107 height 17
click at [320, 124] on select "Select Cable / Satellite Services Collection Agency Credit Card Debt Debt Couns…" at bounding box center [373, 132] width 107 height 17
click at [448, 247] on button "Save & New" at bounding box center [453, 247] width 55 height 18
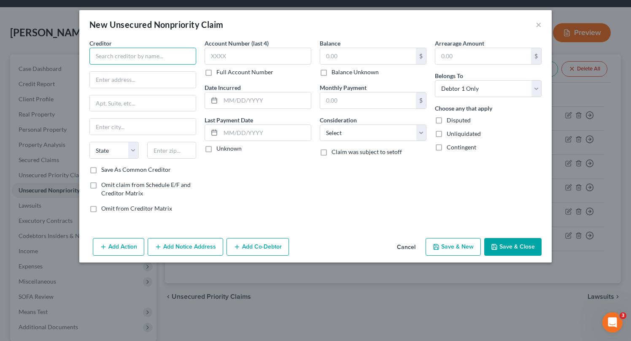
click at [173, 57] on input "text" at bounding box center [142, 56] width 107 height 17
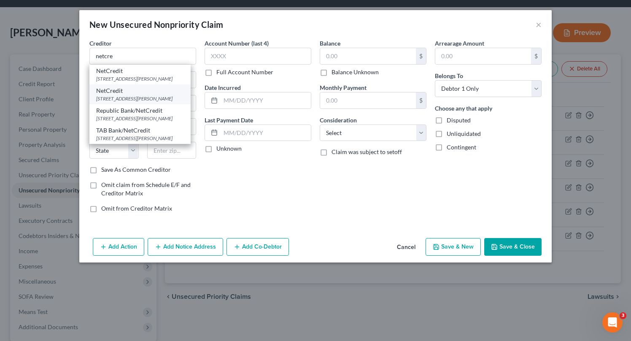
click at [181, 99] on div "[STREET_ADDRESS][PERSON_NAME]" at bounding box center [140, 98] width 88 height 7
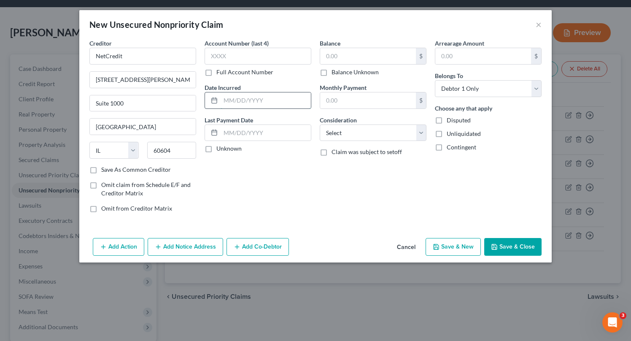
click at [262, 97] on input "text" at bounding box center [266, 100] width 90 height 16
click at [366, 55] on input "text" at bounding box center [368, 56] width 96 height 16
click at [411, 133] on select "Select Cable / Satellite Services Collection Agency Credit Card Debt Debt Couns…" at bounding box center [373, 132] width 107 height 17
click at [320, 124] on select "Select Cable / Satellite Services Collection Agency Credit Card Debt Debt Couns…" at bounding box center [373, 132] width 107 height 17
